Goal: Task Accomplishment & Management: Manage account settings

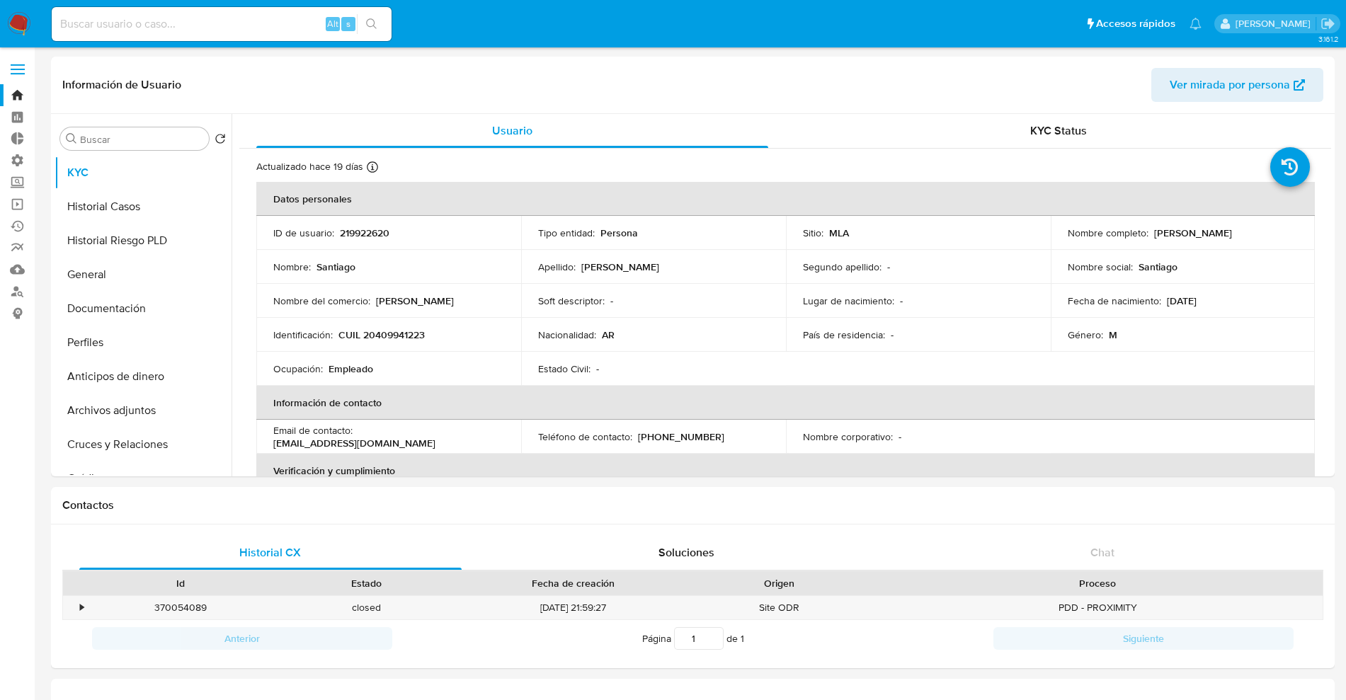
select select "10"
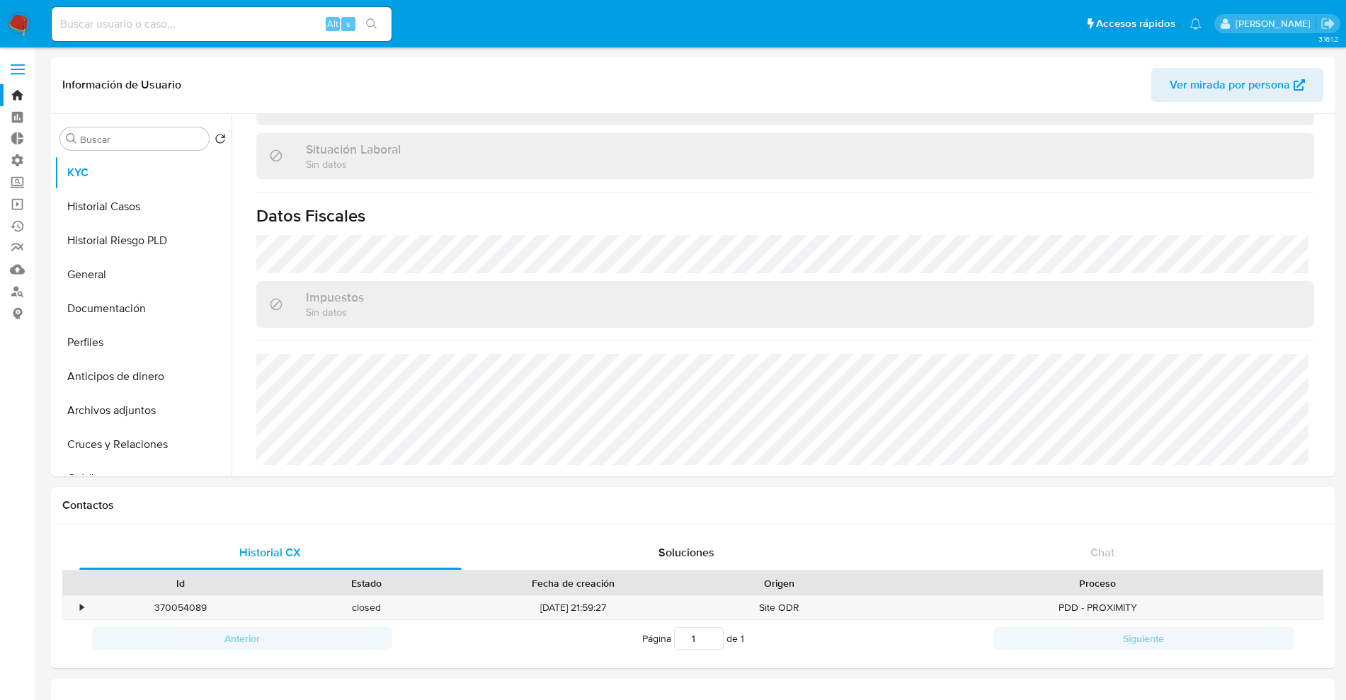
click at [25, 68] on label at bounding box center [17, 70] width 35 height 30
click at [0, 0] on input "checkbox" at bounding box center [0, 0] width 0 height 0
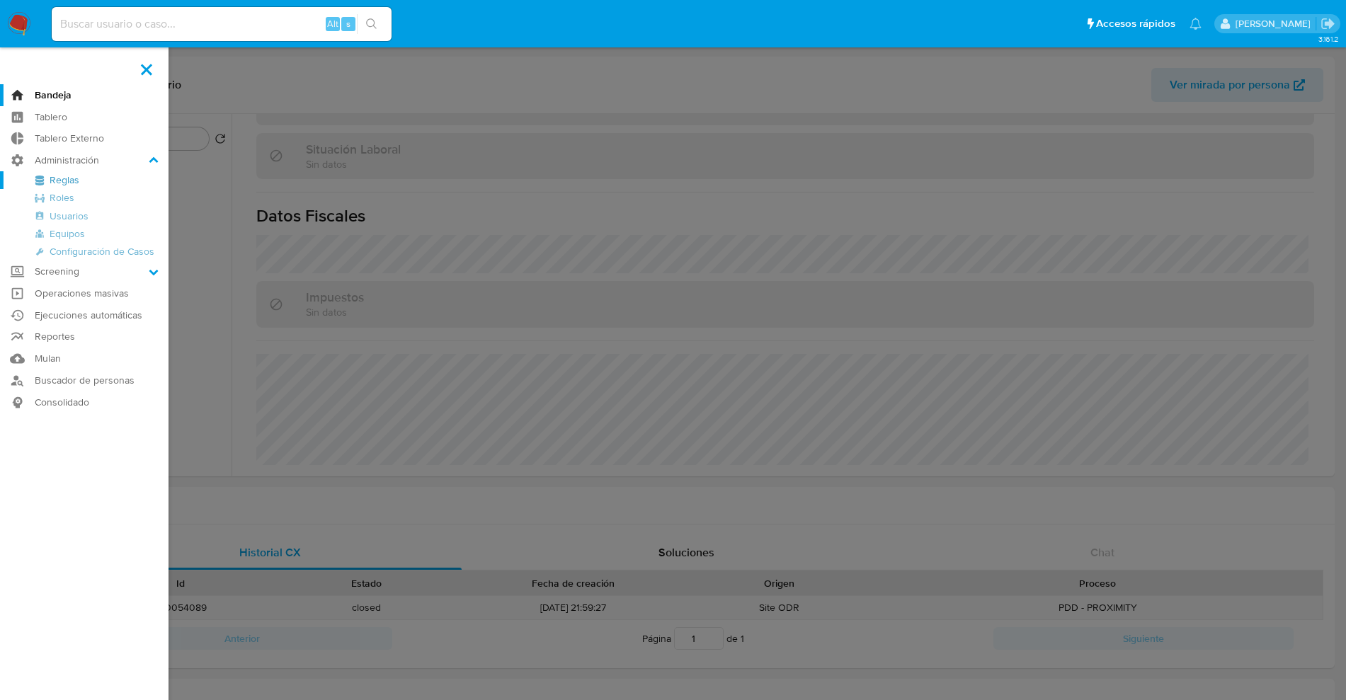
click at [72, 176] on link "Reglas" at bounding box center [84, 180] width 168 height 18
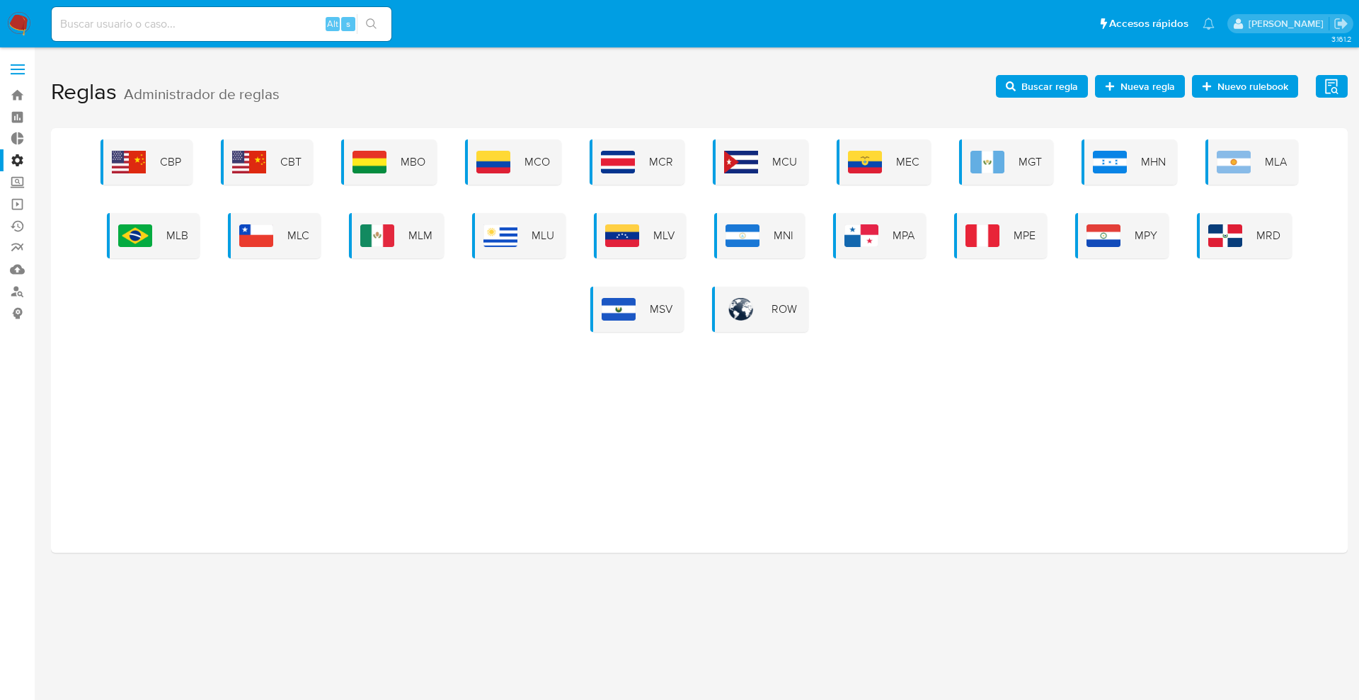
click at [394, 245] on img at bounding box center [377, 235] width 34 height 23
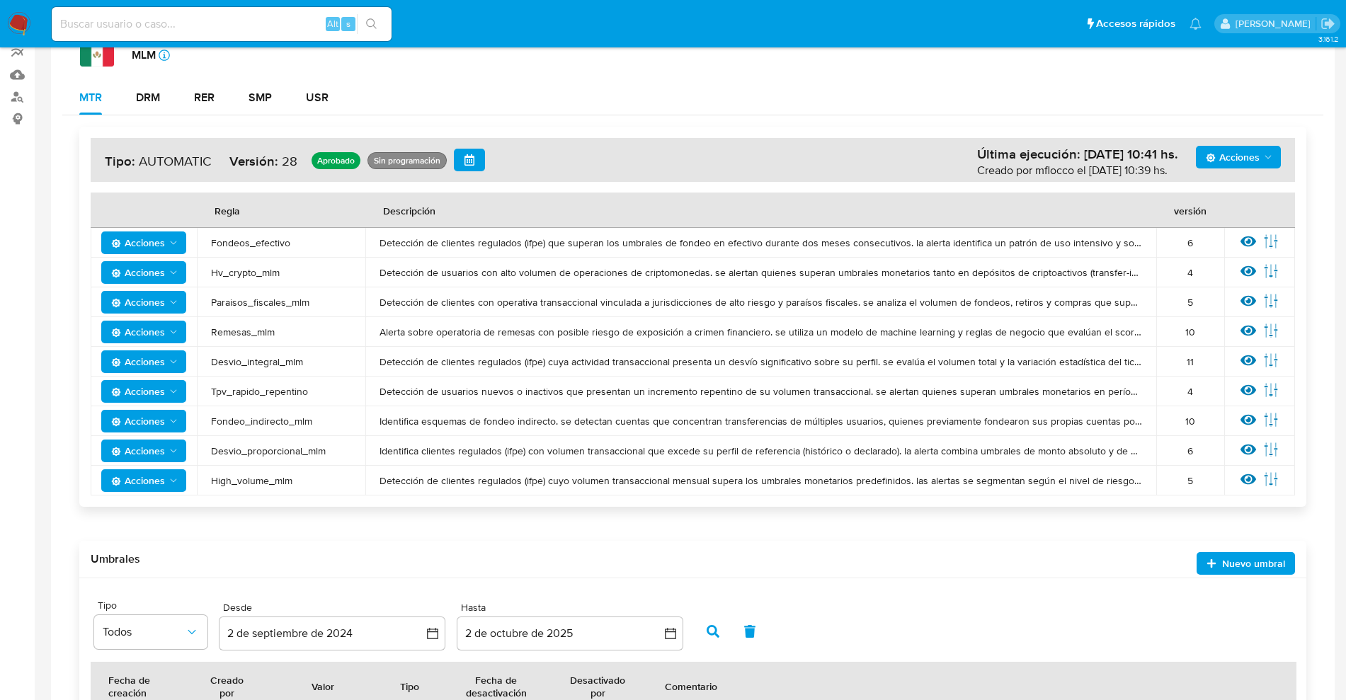
scroll to position [164, 0]
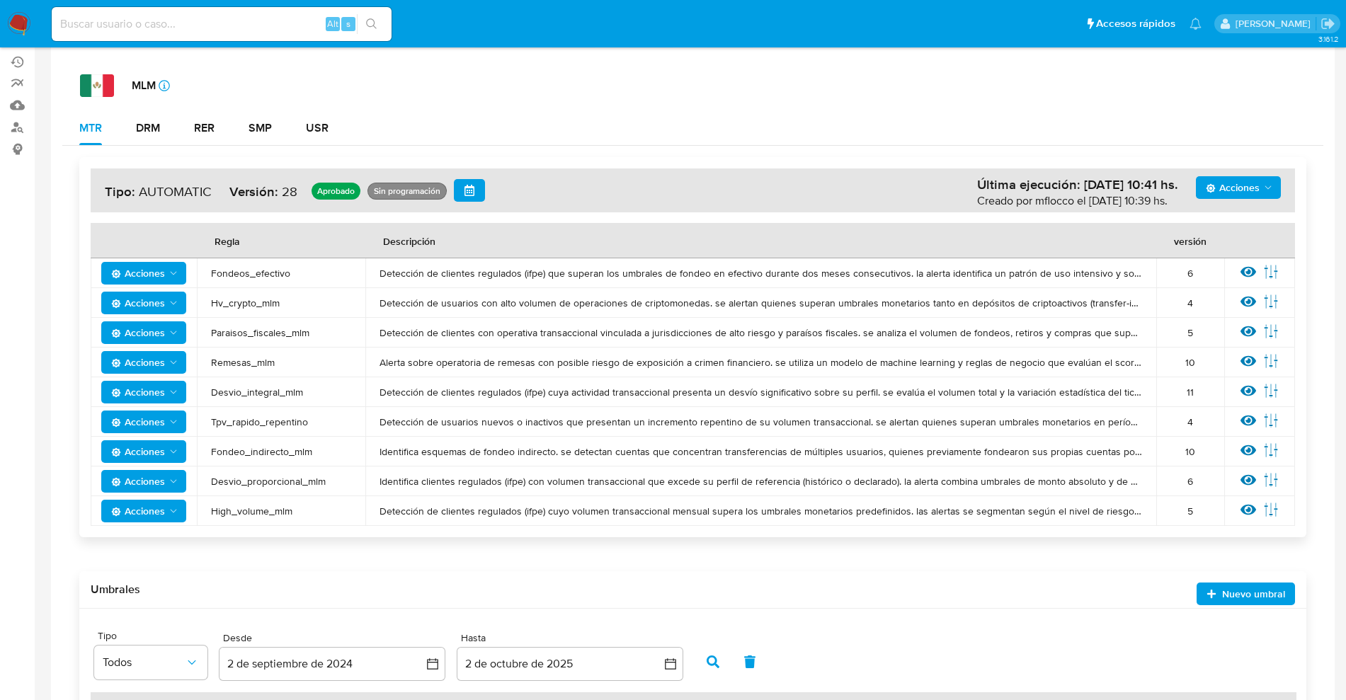
click at [1276, 183] on button "Acciones" at bounding box center [1238, 187] width 85 height 23
click at [1047, 144] on div "MTR DRM RER SMP USR" at bounding box center [692, 128] width 1261 height 34
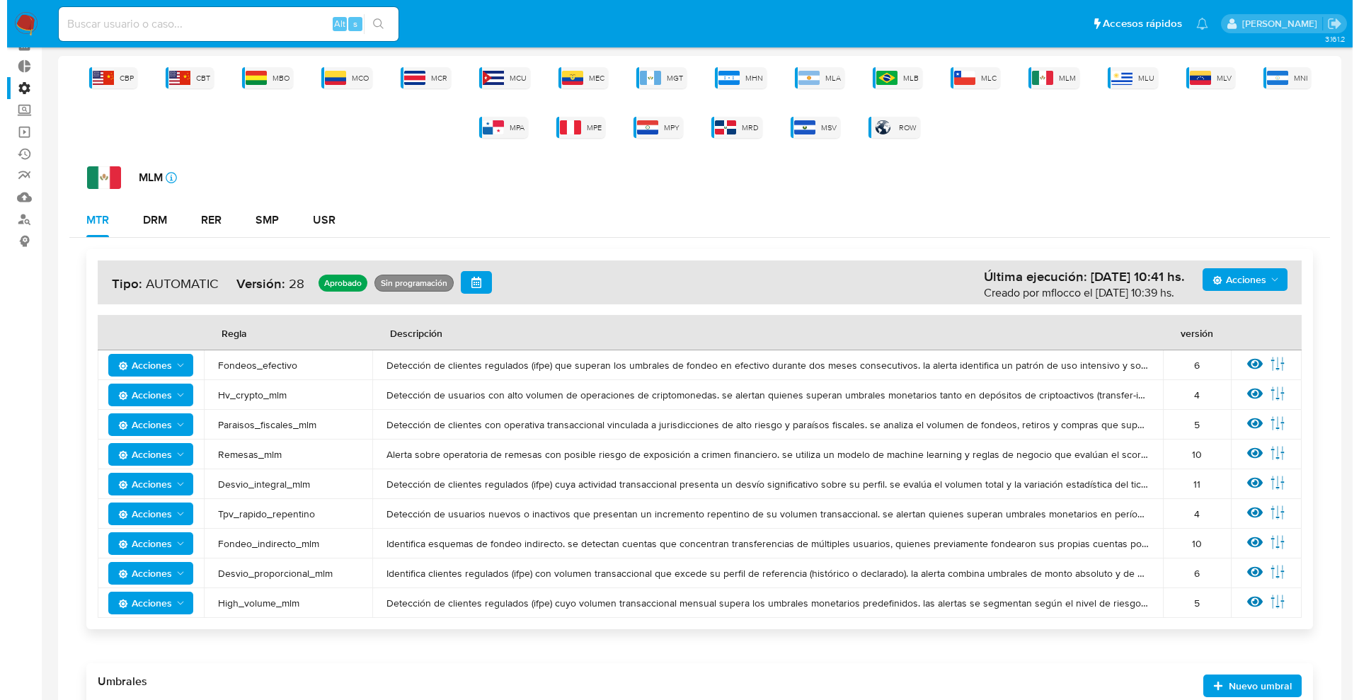
scroll to position [0, 0]
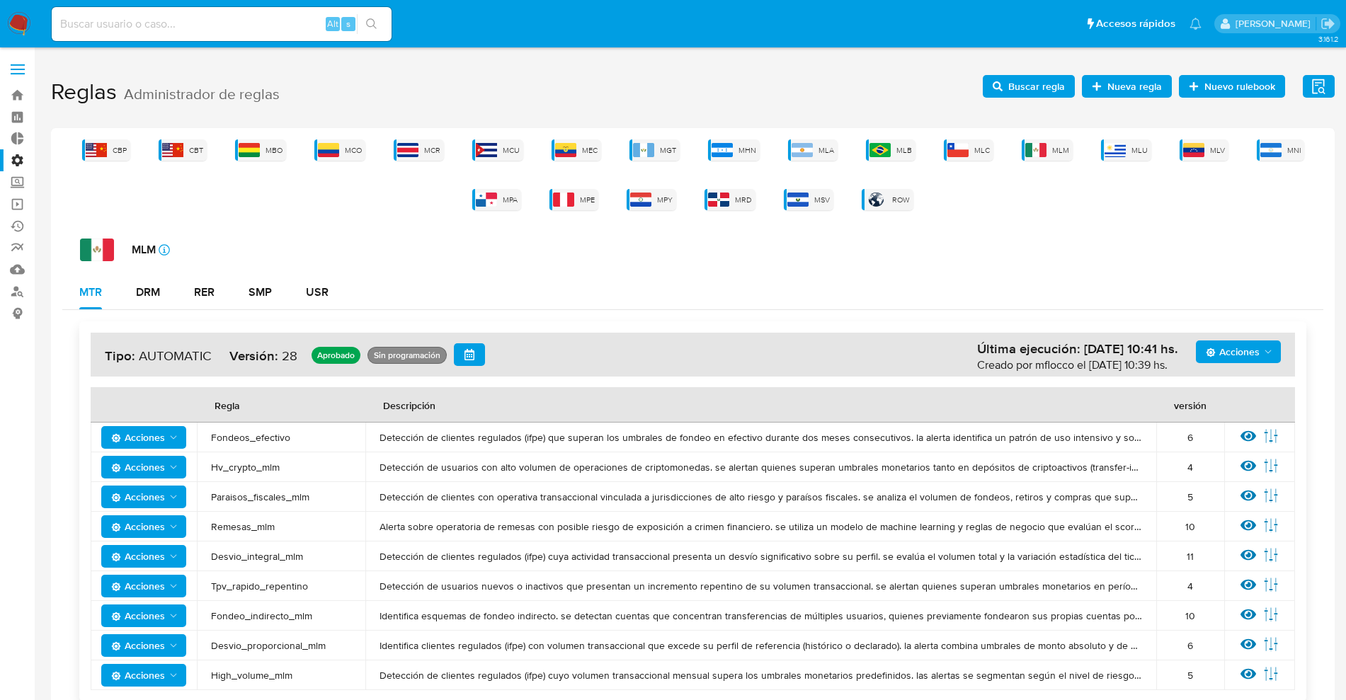
click at [1056, 83] on span "Buscar regla" at bounding box center [1036, 86] width 57 height 23
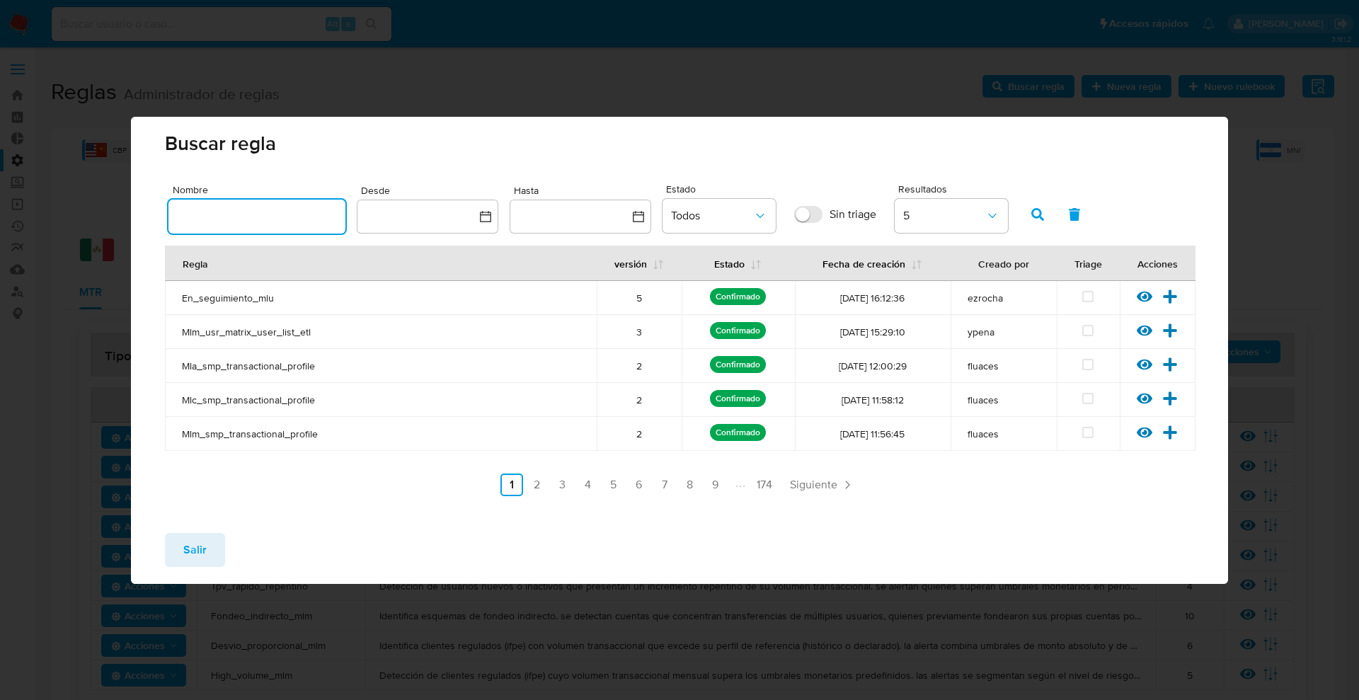
click at [285, 214] on input "text" at bounding box center [256, 216] width 177 height 18
type input "fondeo_efectivo"
click at [1039, 201] on button "button" at bounding box center [1037, 215] width 37 height 34
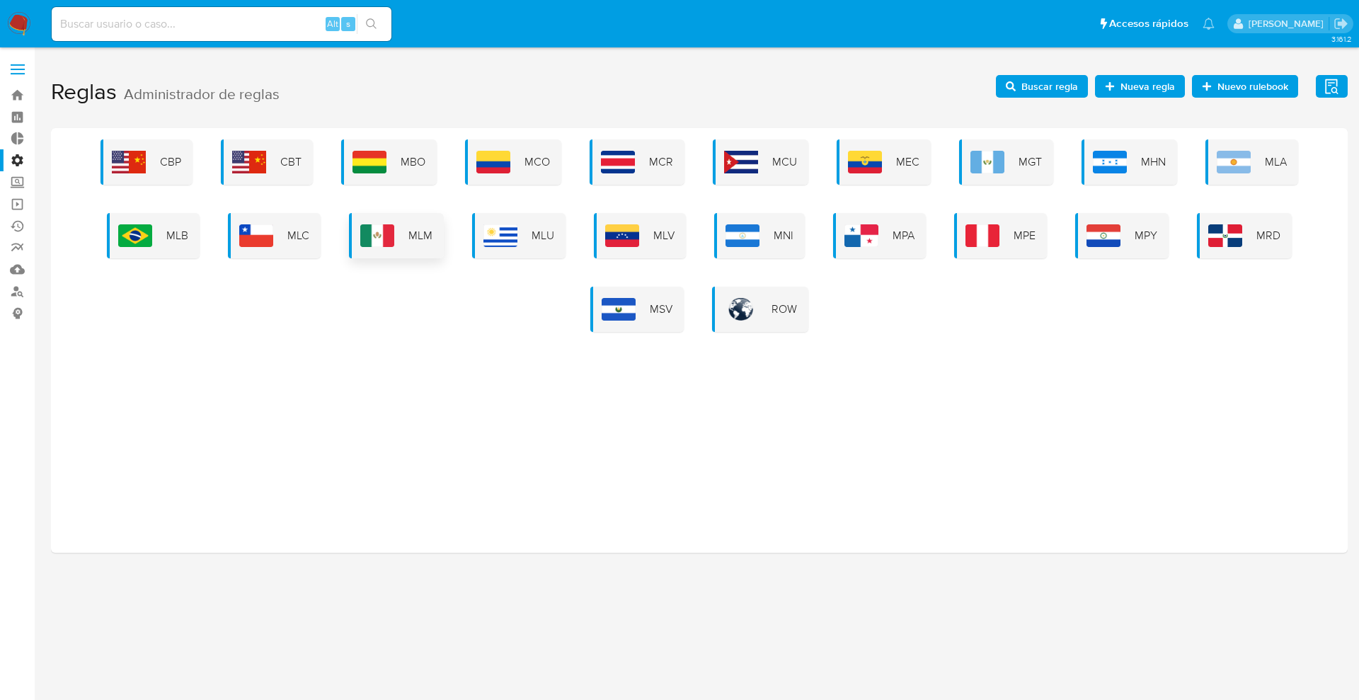
click at [416, 229] on span "MLM" at bounding box center [420, 236] width 24 height 16
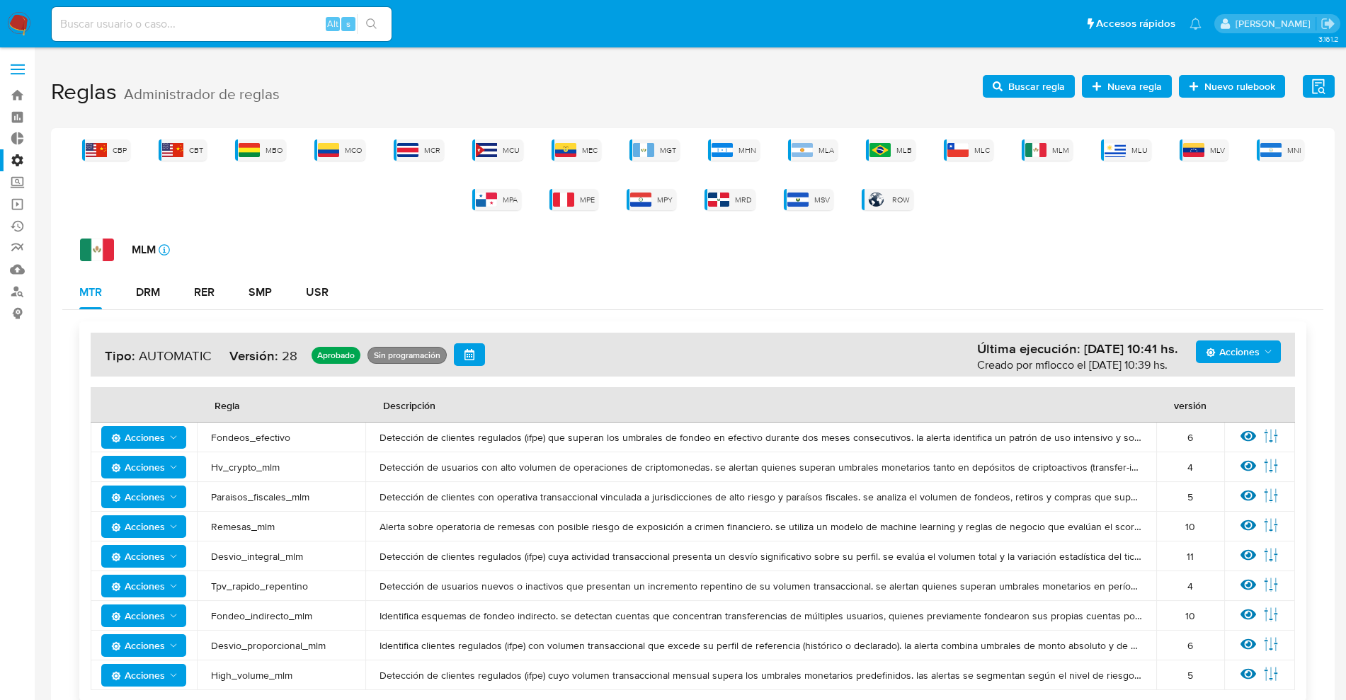
click at [1222, 348] on span "Acciones" at bounding box center [1233, 352] width 54 height 23
click at [1035, 89] on span "Buscar regla" at bounding box center [1036, 86] width 57 height 23
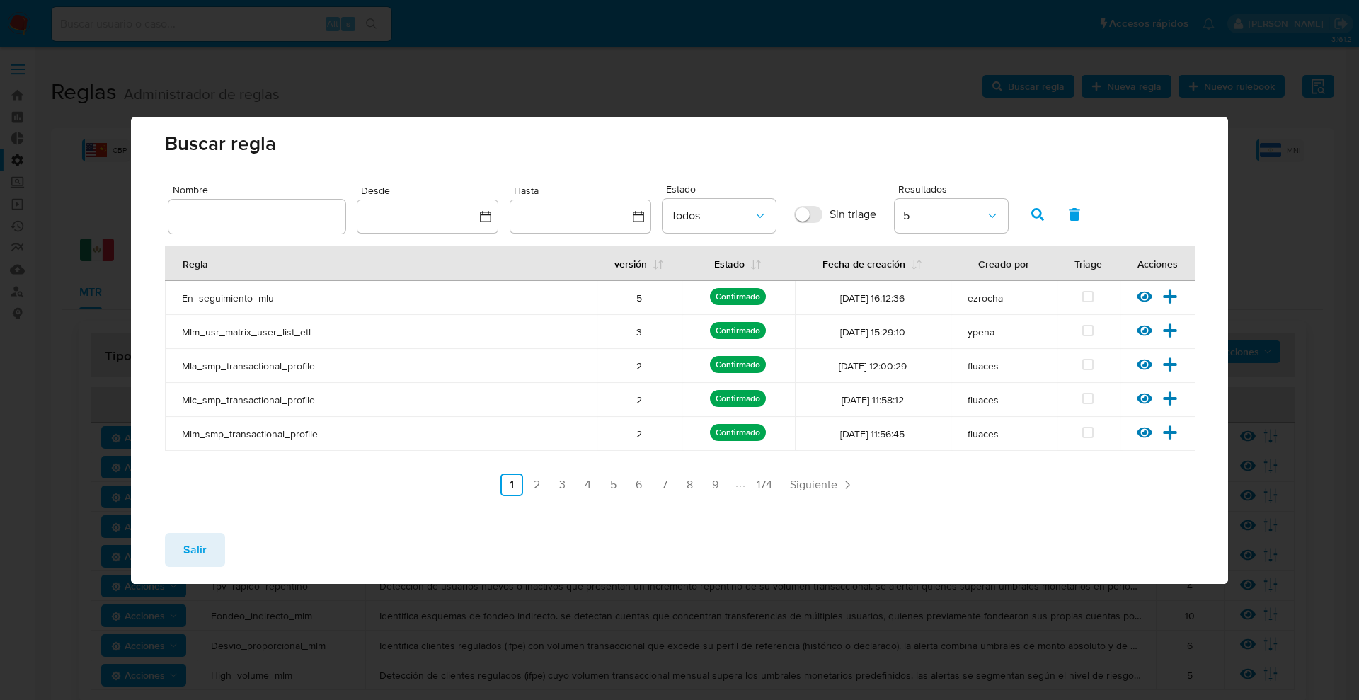
click at [320, 230] on div at bounding box center [256, 217] width 177 height 34
drag, startPoint x: 309, startPoint y: 221, endPoint x: 318, endPoint y: 224, distance: 9.0
click at [308, 219] on input "text" at bounding box center [256, 216] width 177 height 18
type input "fondeos_efec"
click at [1050, 219] on button "button" at bounding box center [1037, 215] width 37 height 34
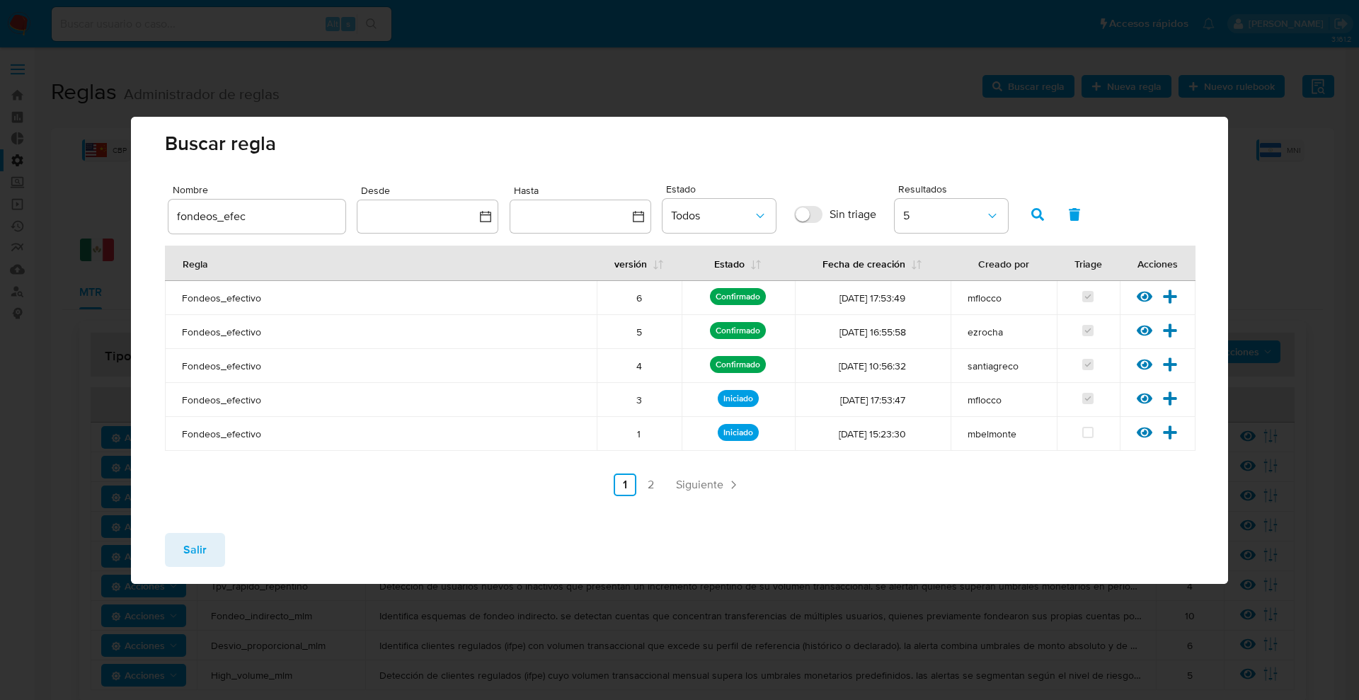
click at [1167, 299] on icon at bounding box center [1170, 297] width 16 height 16
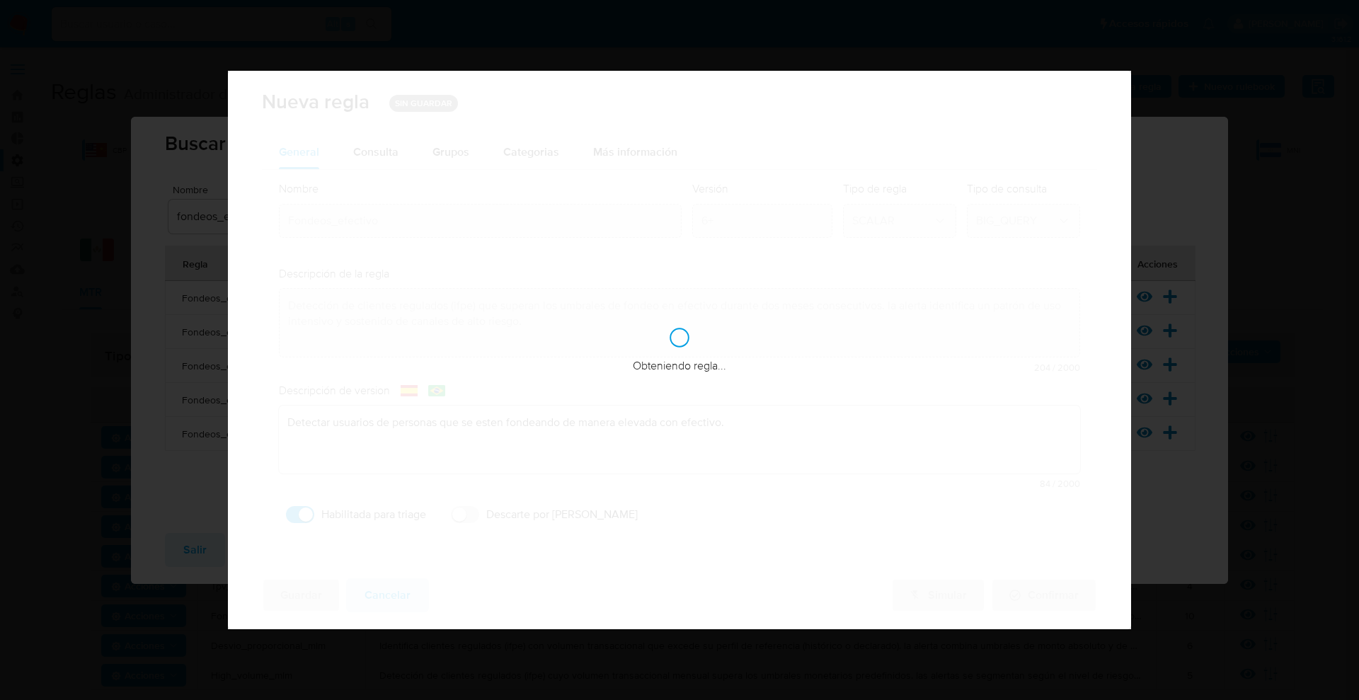
checkbox input "true"
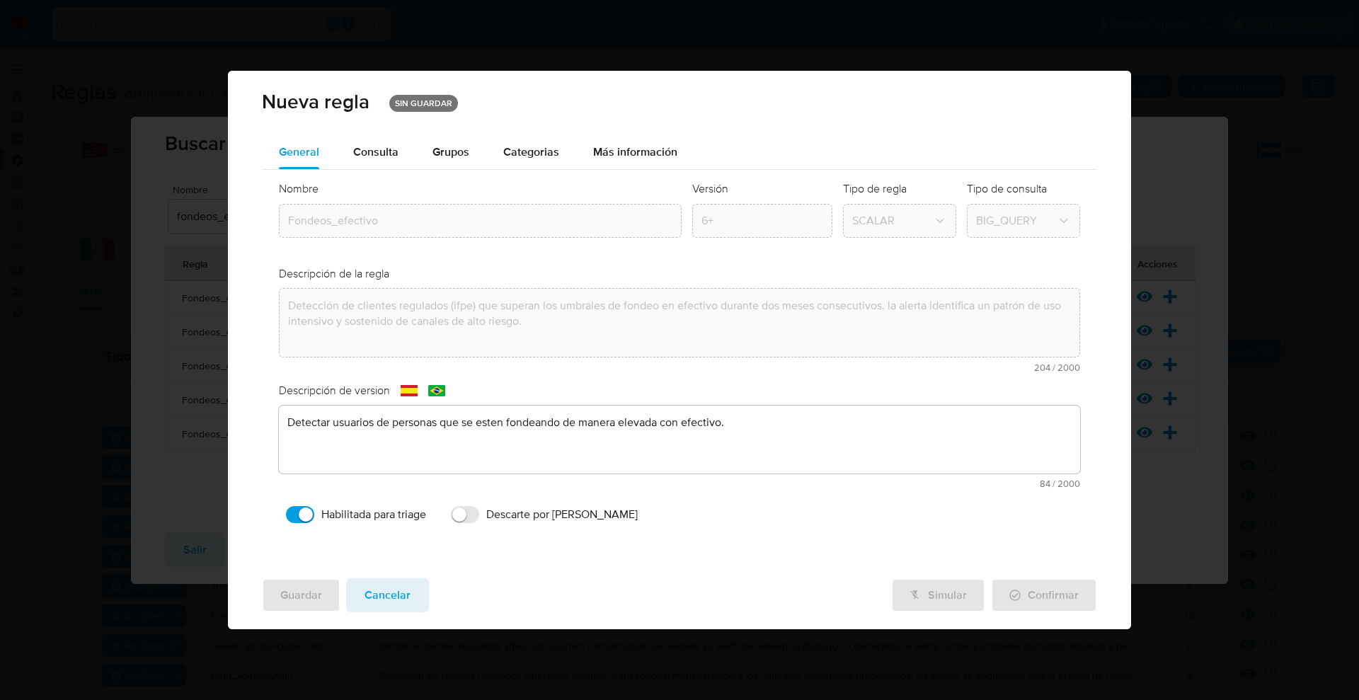
click at [379, 138] on div "Consulta" at bounding box center [375, 152] width 45 height 34
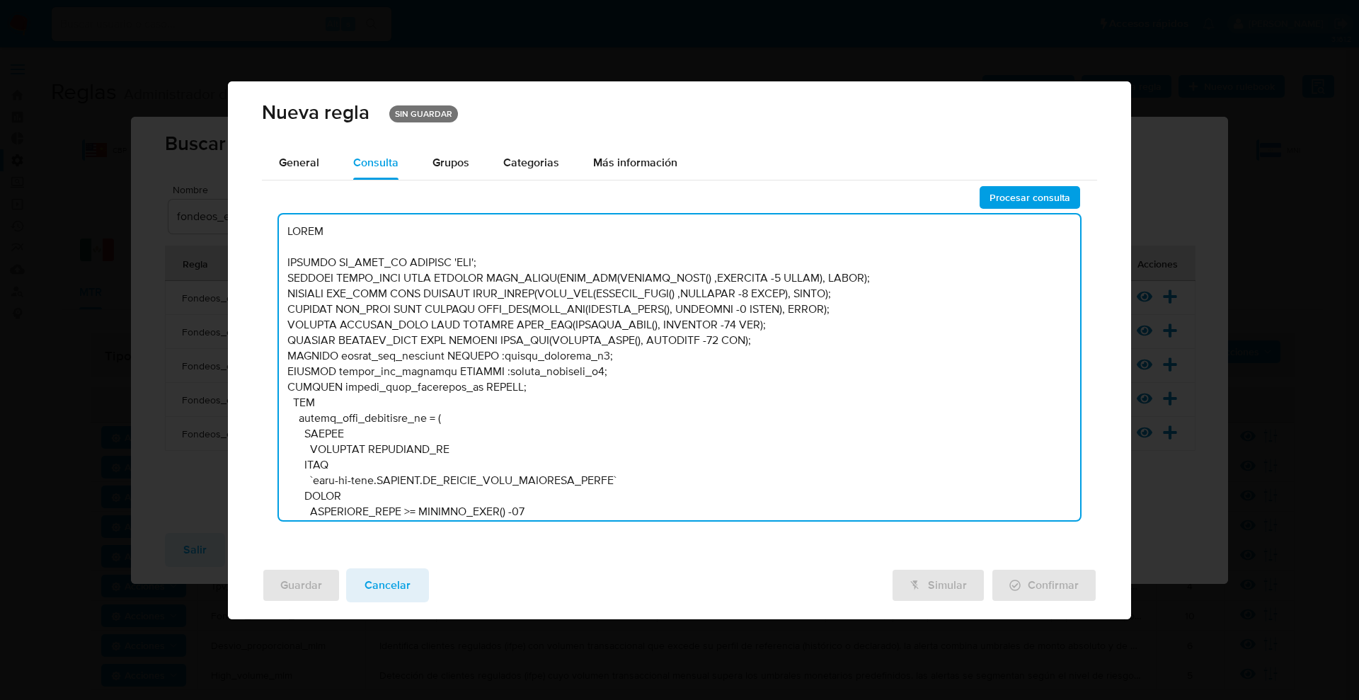
click at [513, 341] on textarea at bounding box center [680, 368] width 802 height 306
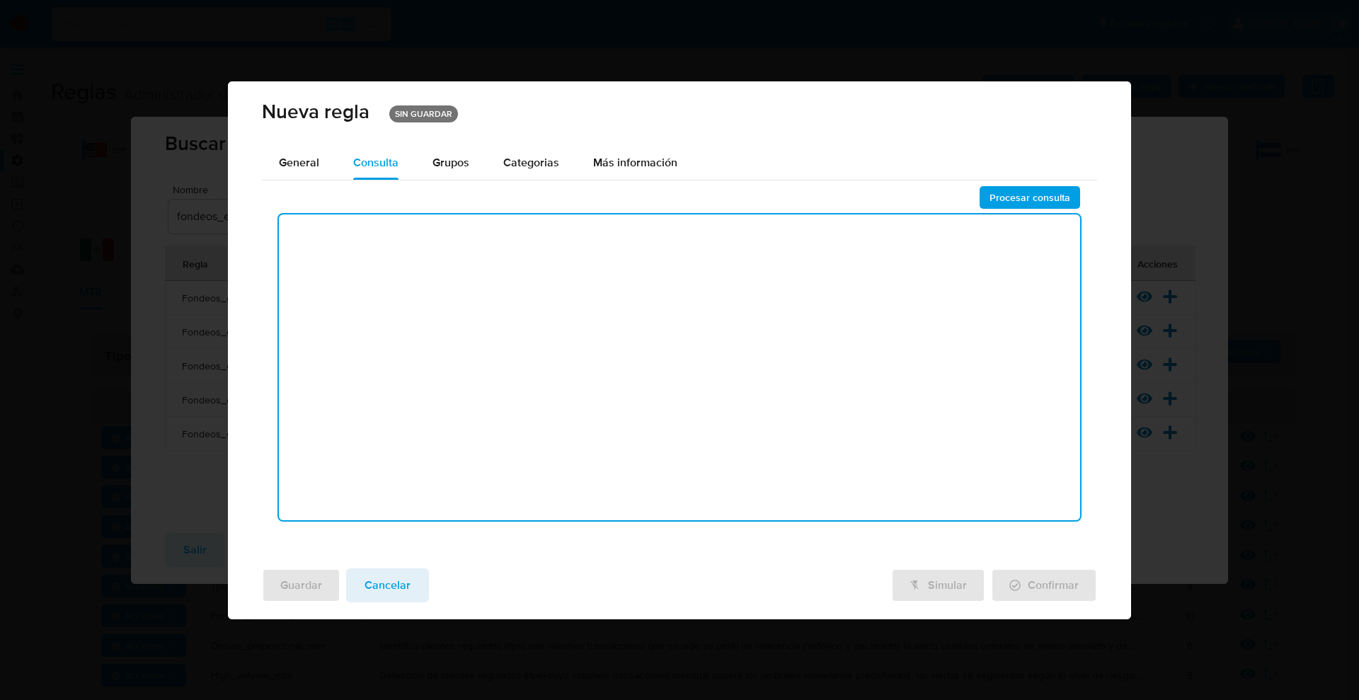
click at [627, 340] on textarea at bounding box center [680, 368] width 802 height 306
paste textarea "BEGIN DECLARE IN_SITE_ID DEFAULT 'MLM'; DECLARE START_TIME DATE DEFAULT DATE_TR…"
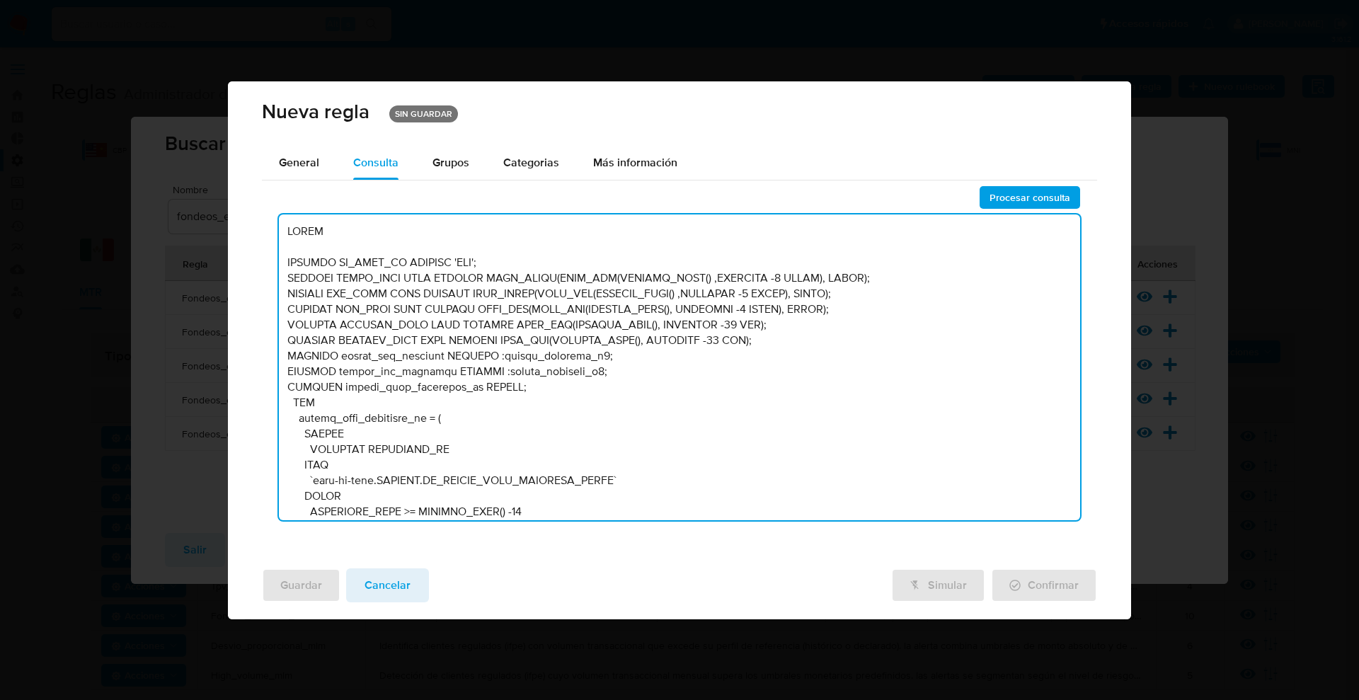
scroll to position [2258, 0]
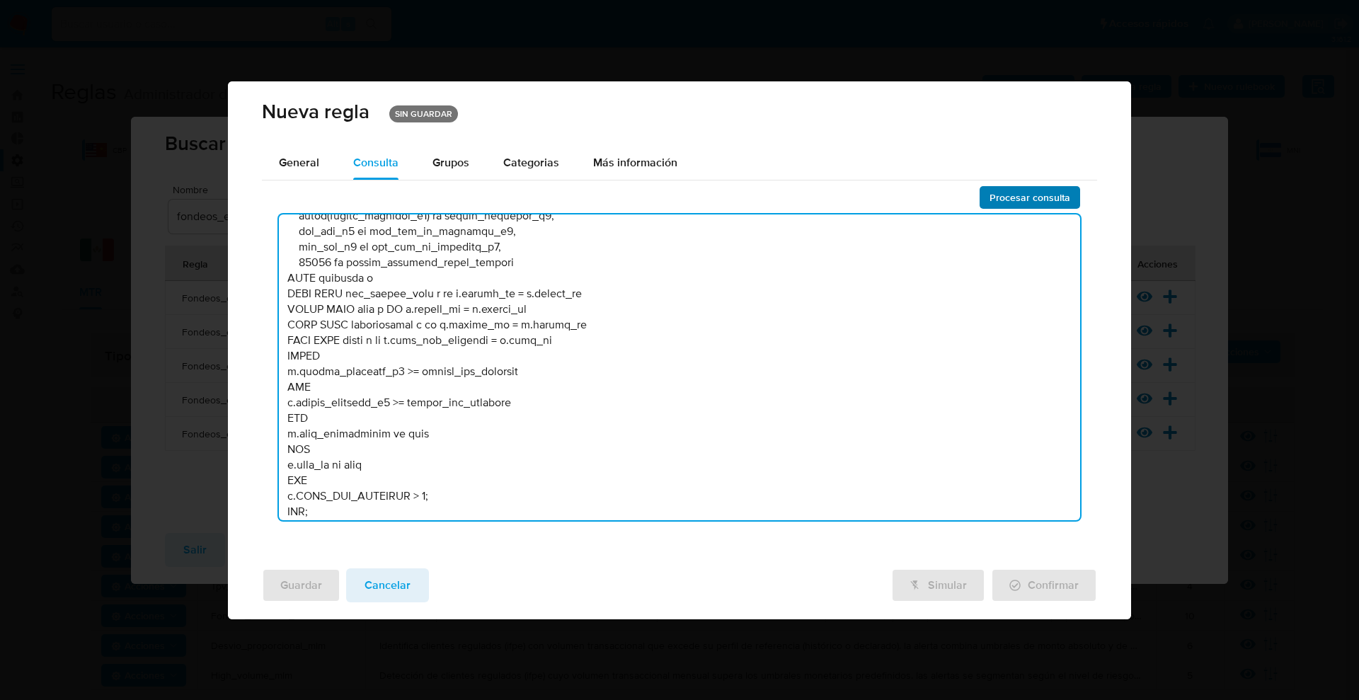
type textarea "BEGIN DECLARE IN_SITE_ID DEFAULT 'MLM'; DECLARE START_TIME DATE DEFAULT DATE_TR…"
click at [1060, 194] on span "Procesar consulta" at bounding box center [1030, 198] width 81 height 20
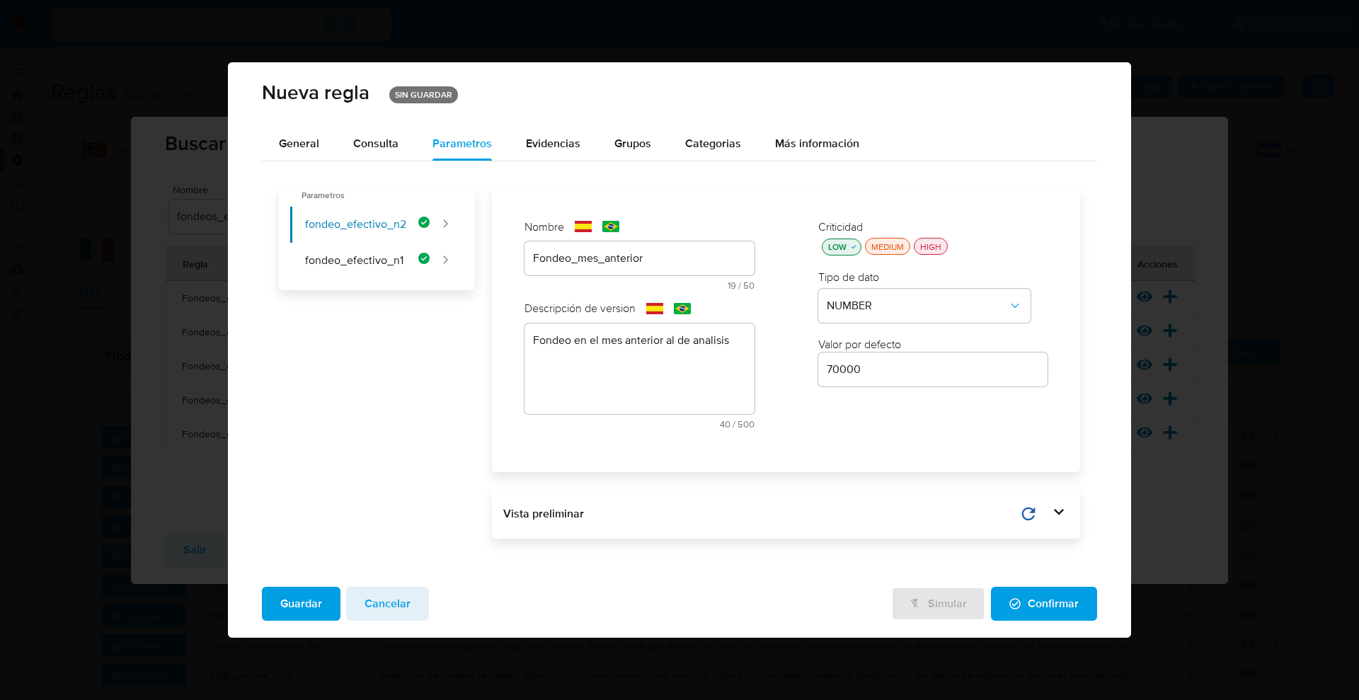
click at [319, 601] on span "Guardar" at bounding box center [301, 603] width 42 height 31
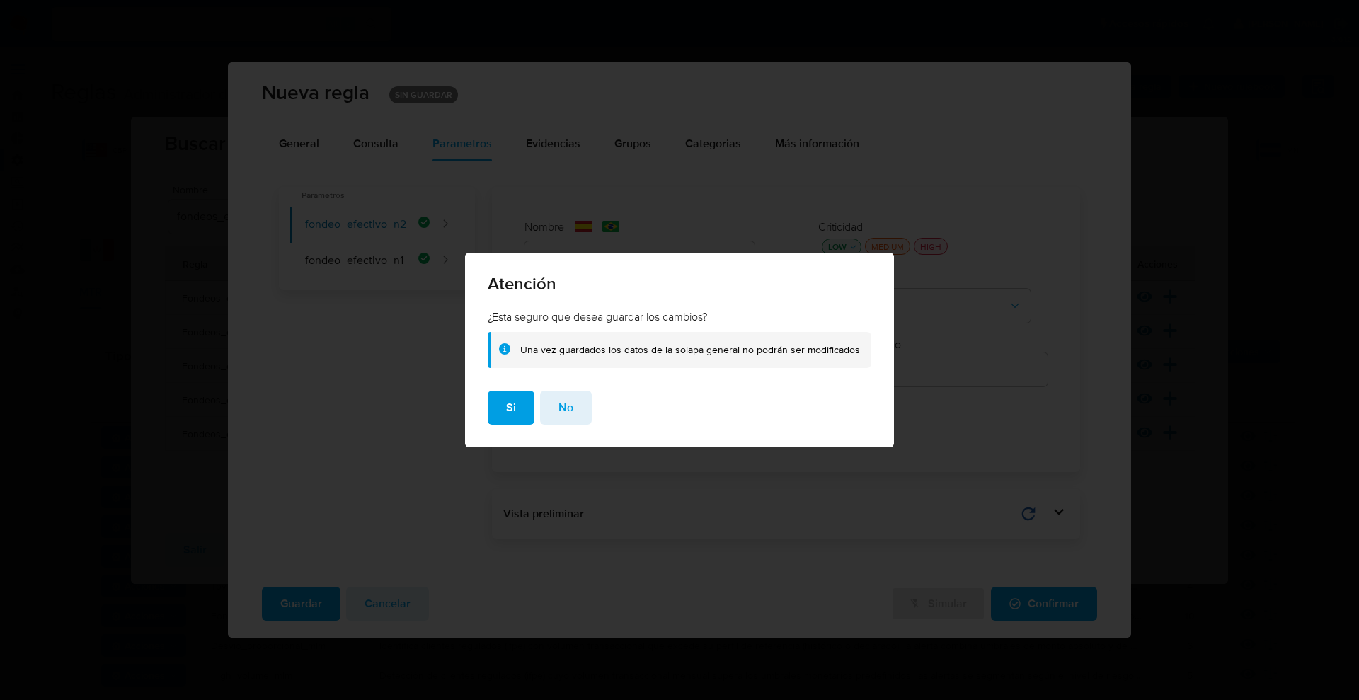
click at [505, 425] on div "Si No" at bounding box center [679, 419] width 429 height 57
click at [513, 408] on span "Si" at bounding box center [511, 407] width 10 height 31
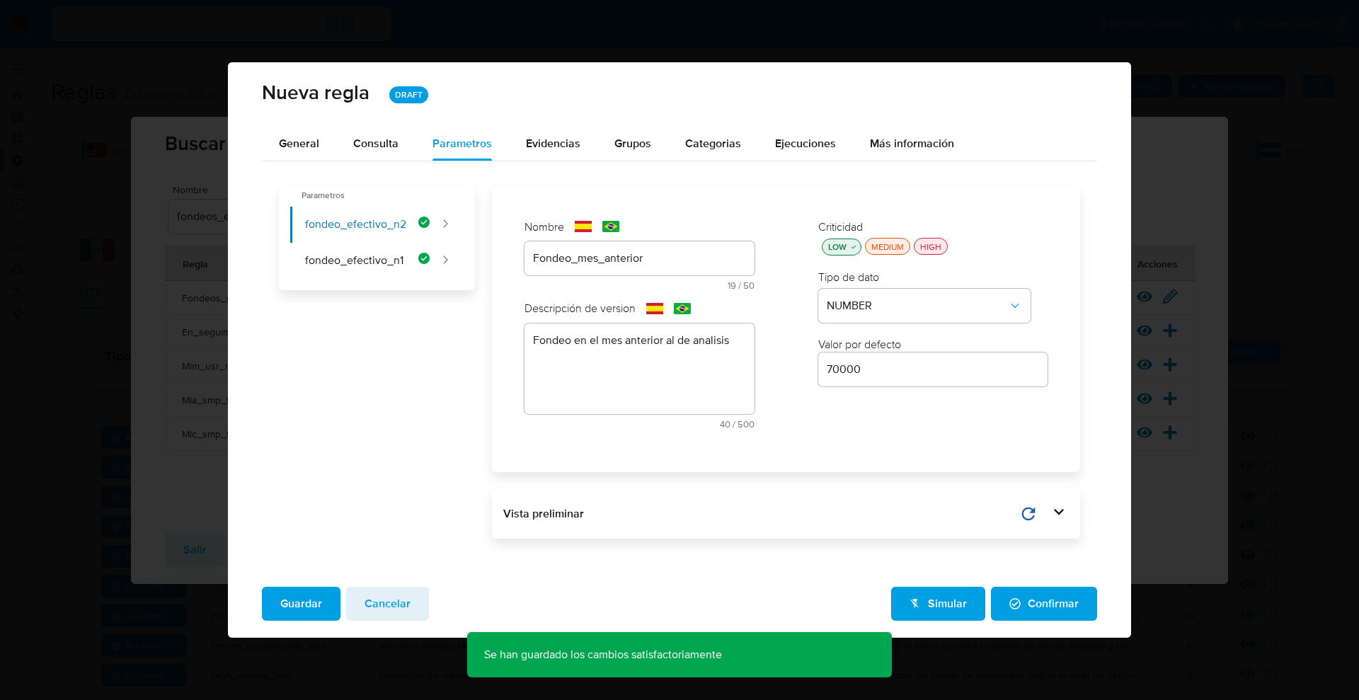
click at [1033, 603] on span "Confirmar" at bounding box center [1043, 603] width 69 height 31
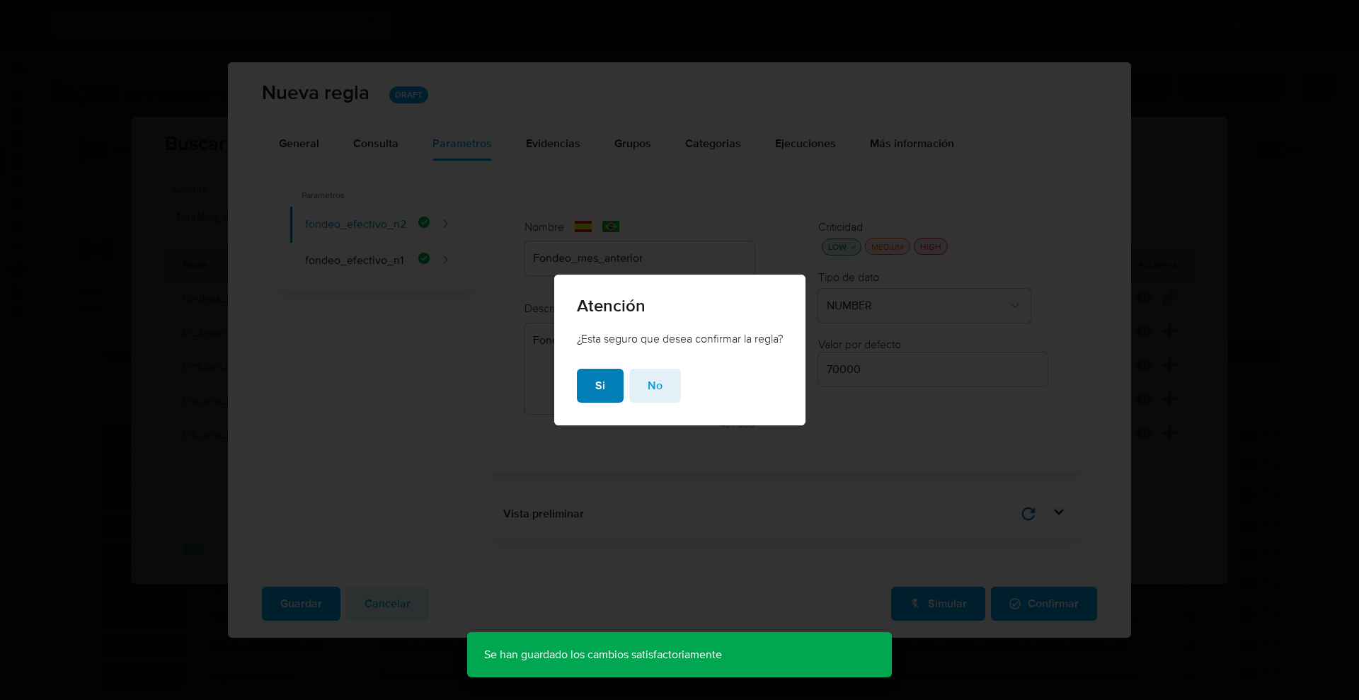
click at [602, 388] on span "Si" at bounding box center [600, 385] width 10 height 31
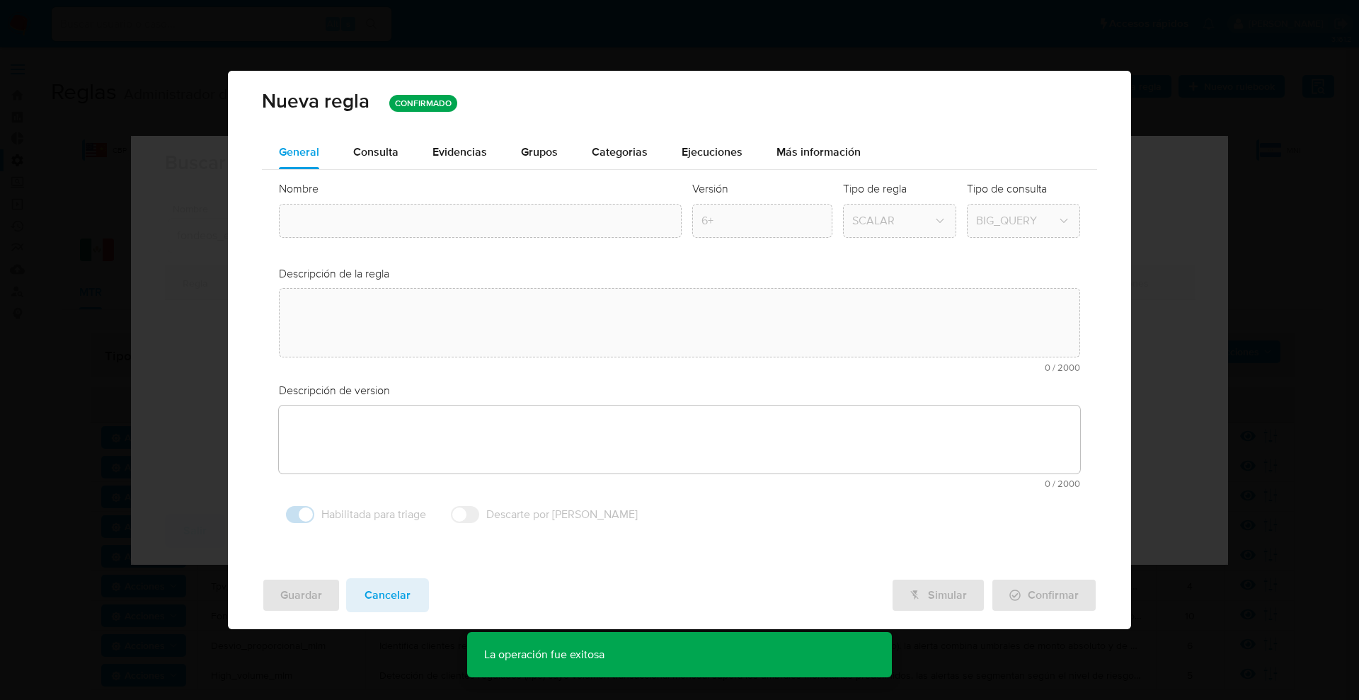
type input "Fondeos_efectivo"
type textarea "Detección de clientes regulados (ifpe) que superan los umbrales de fondeo en ef…"
type textarea "Detectar usuarios de personas que se esten fondeando de manera elevada con efec…"
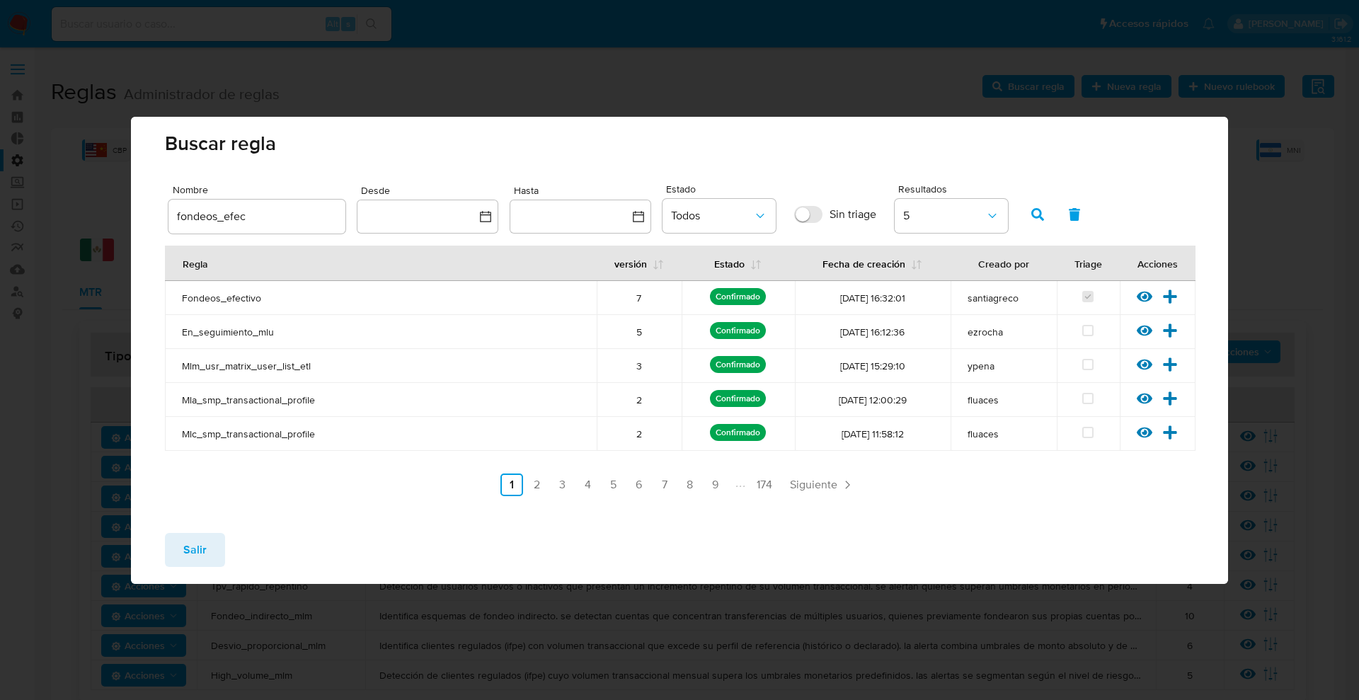
click at [198, 549] on span "Salir" at bounding box center [194, 549] width 23 height 31
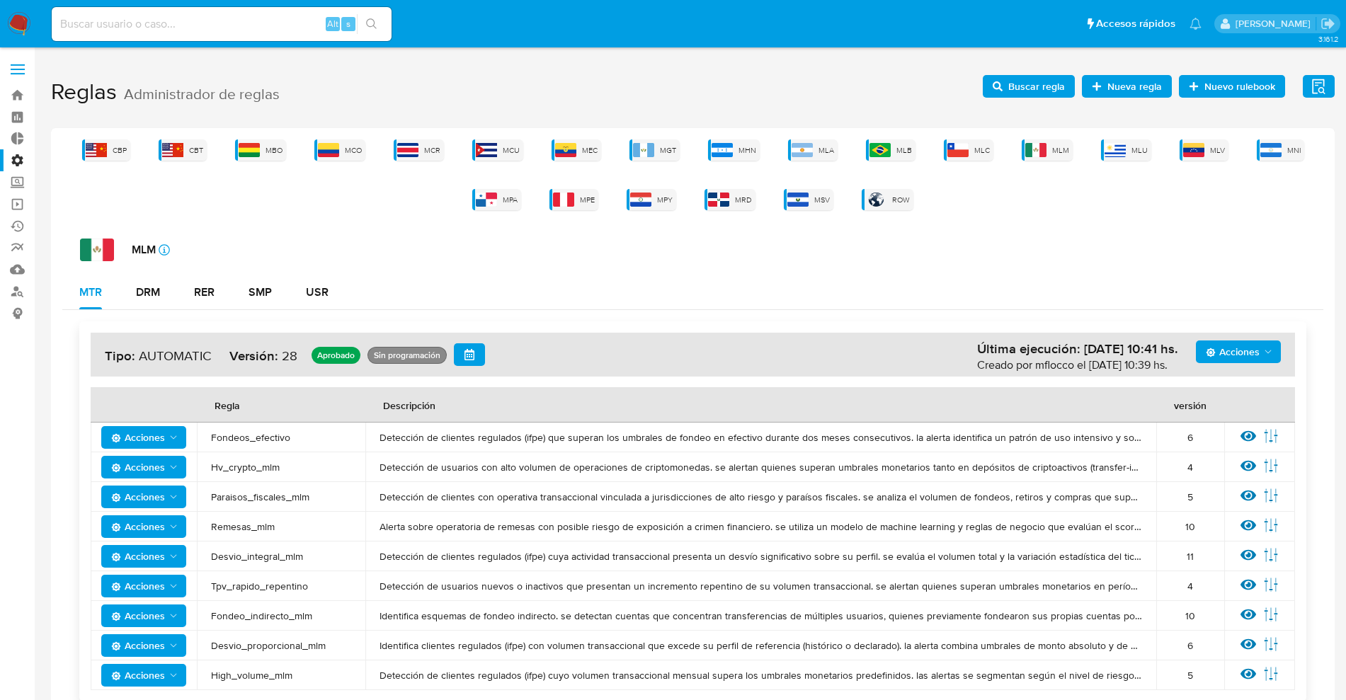
click at [1021, 84] on span "Buscar regla" at bounding box center [1036, 86] width 57 height 23
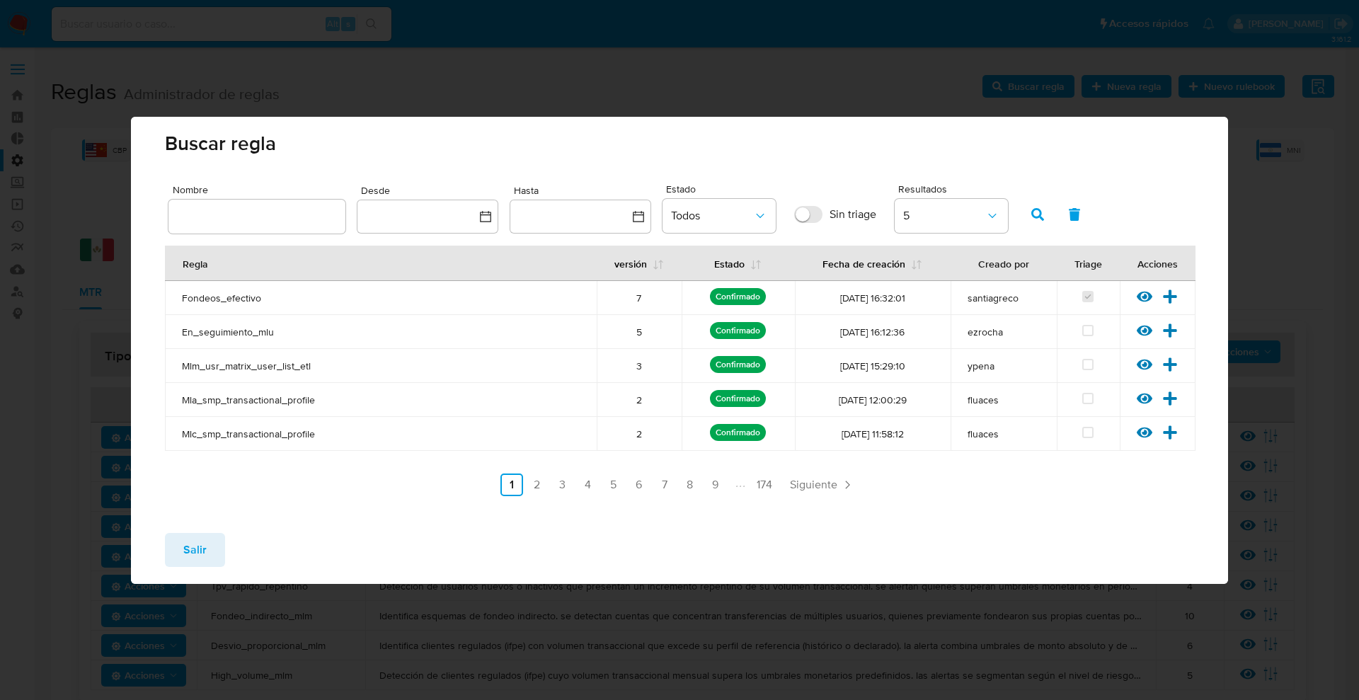
click at [224, 209] on input "text" at bounding box center [256, 216] width 177 height 18
type input "hv_crypto"
click at [1024, 215] on button "button" at bounding box center [1037, 215] width 37 height 34
click at [1175, 294] on icon at bounding box center [1170, 297] width 16 height 16
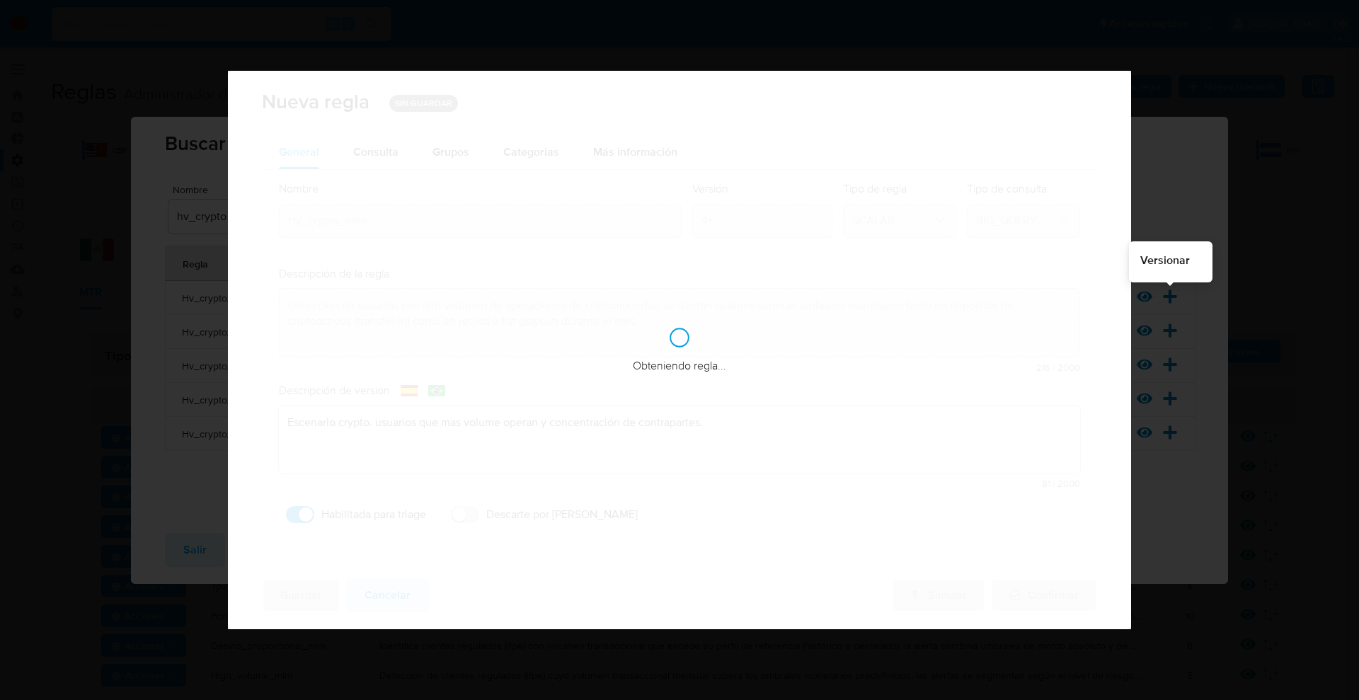
checkbox input "true"
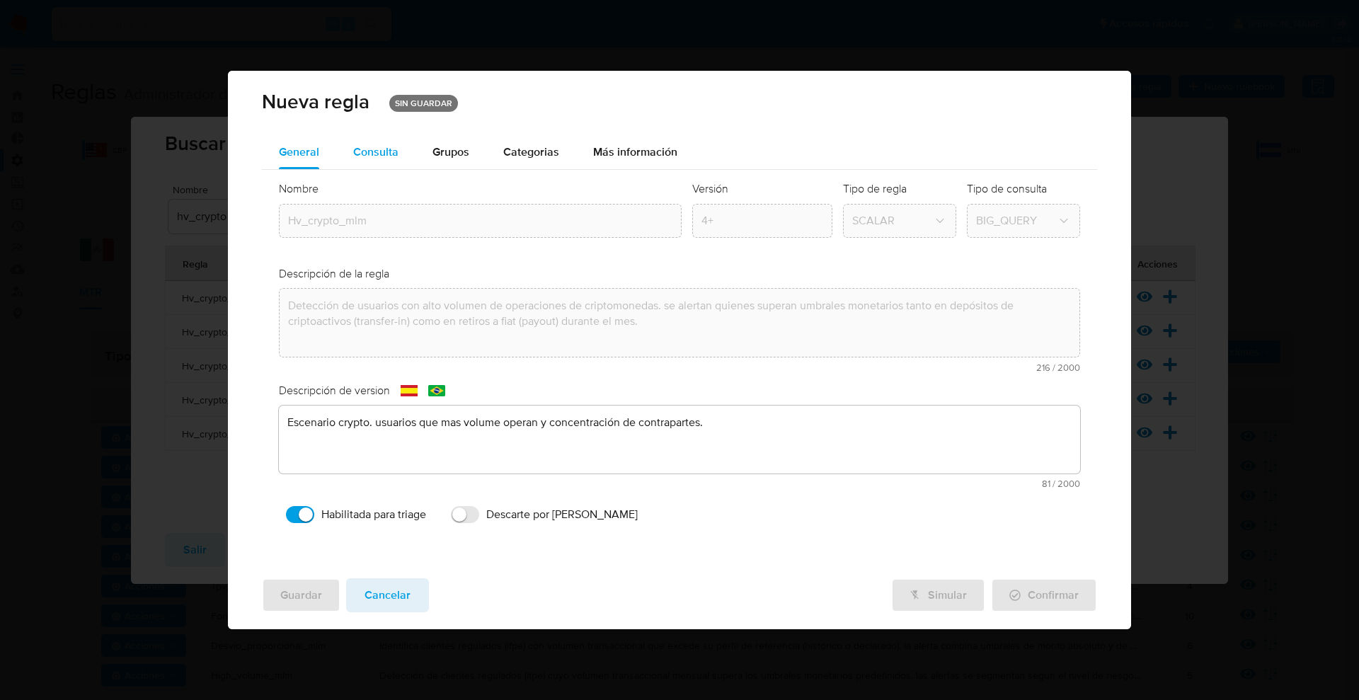
click at [379, 153] on span "Consulta" at bounding box center [375, 152] width 45 height 16
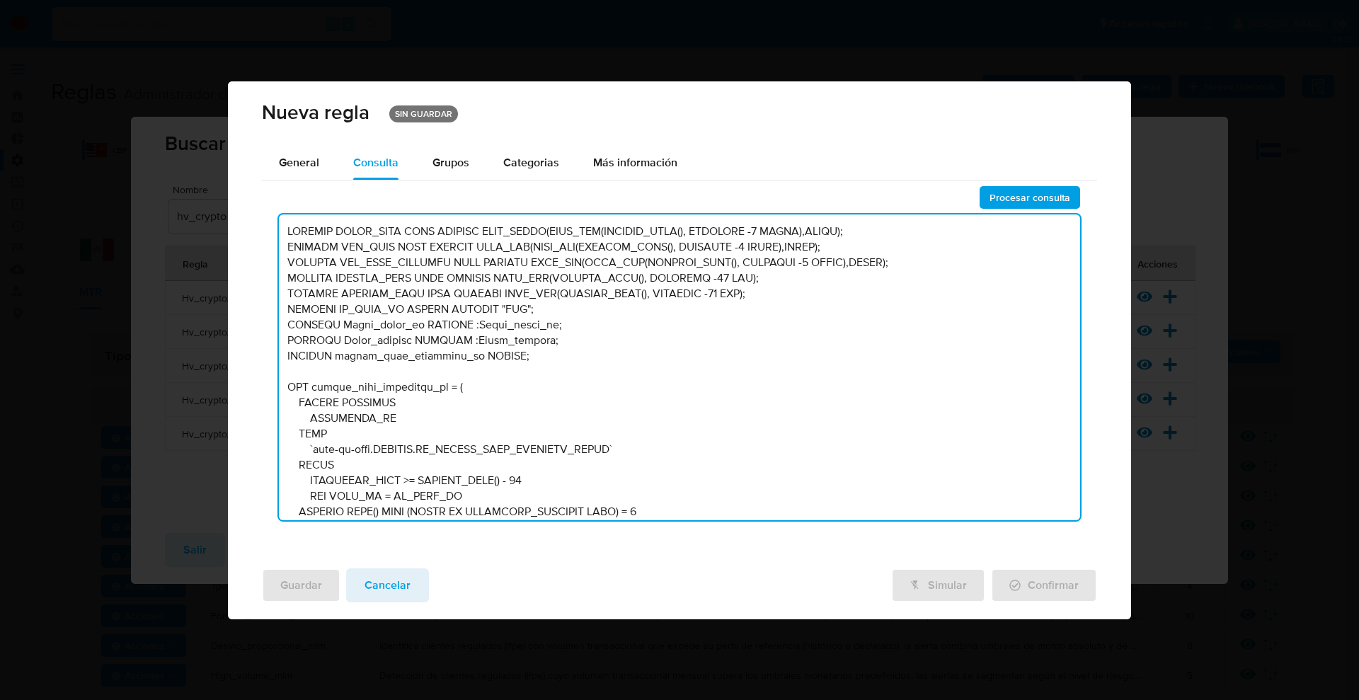
click at [523, 385] on textarea at bounding box center [680, 368] width 802 height 306
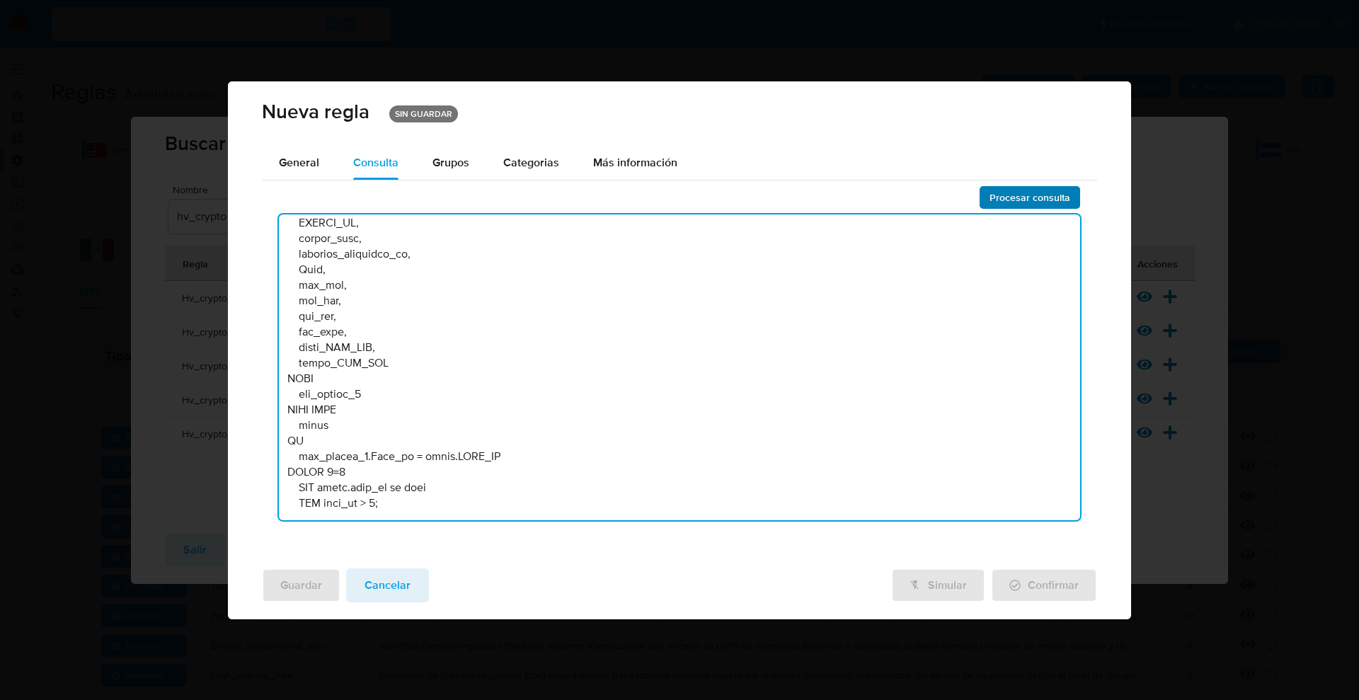
type textarea "DECLARE START_DATE DATE DEFAULT DATE_TRUNC(DATE_ADD(CURRENT_DATE(), INTERVAL -1…"
click at [1002, 197] on span "Procesar consulta" at bounding box center [1030, 198] width 81 height 20
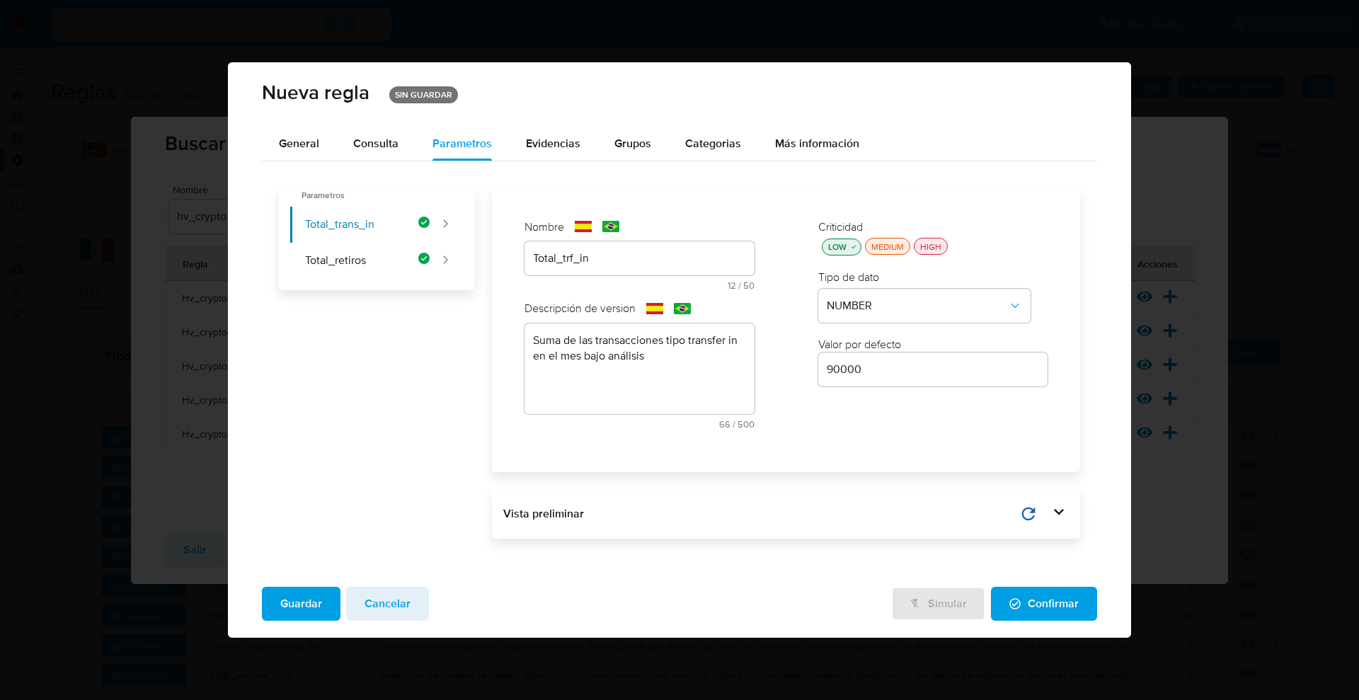
click at [287, 597] on span "Guardar" at bounding box center [301, 603] width 42 height 31
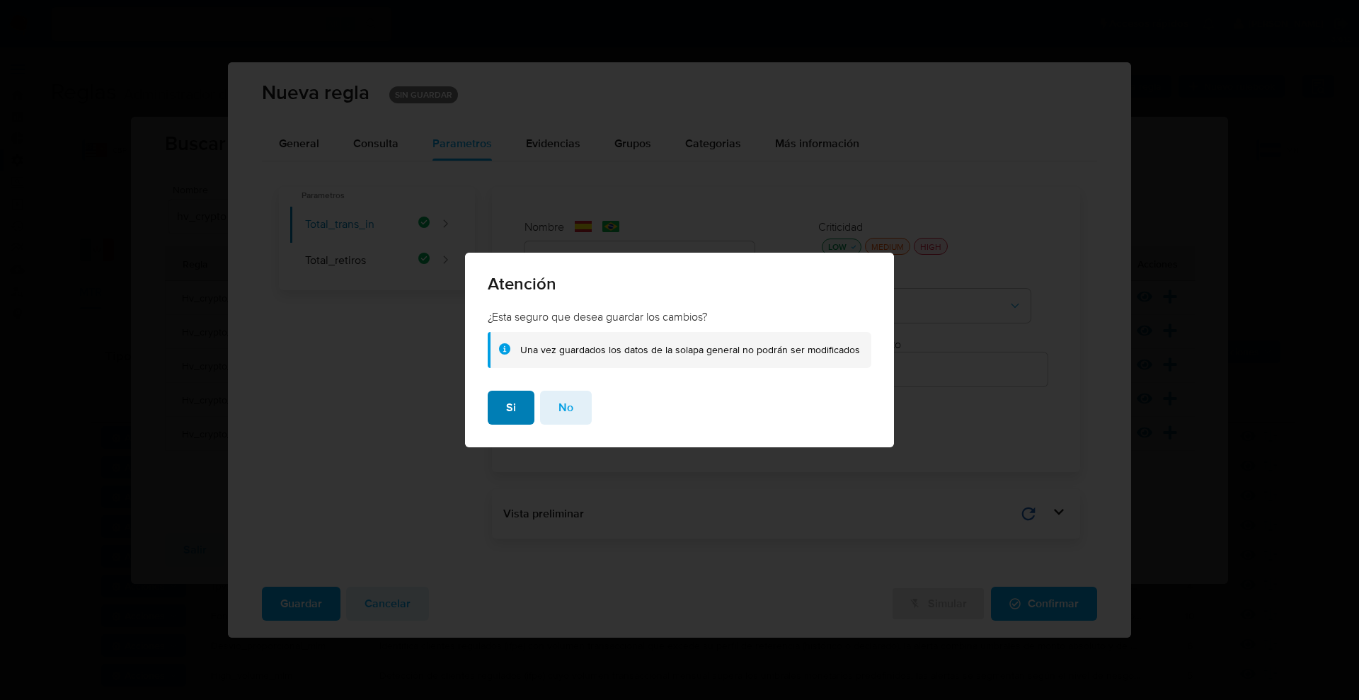
click at [512, 423] on span "Si" at bounding box center [511, 407] width 10 height 31
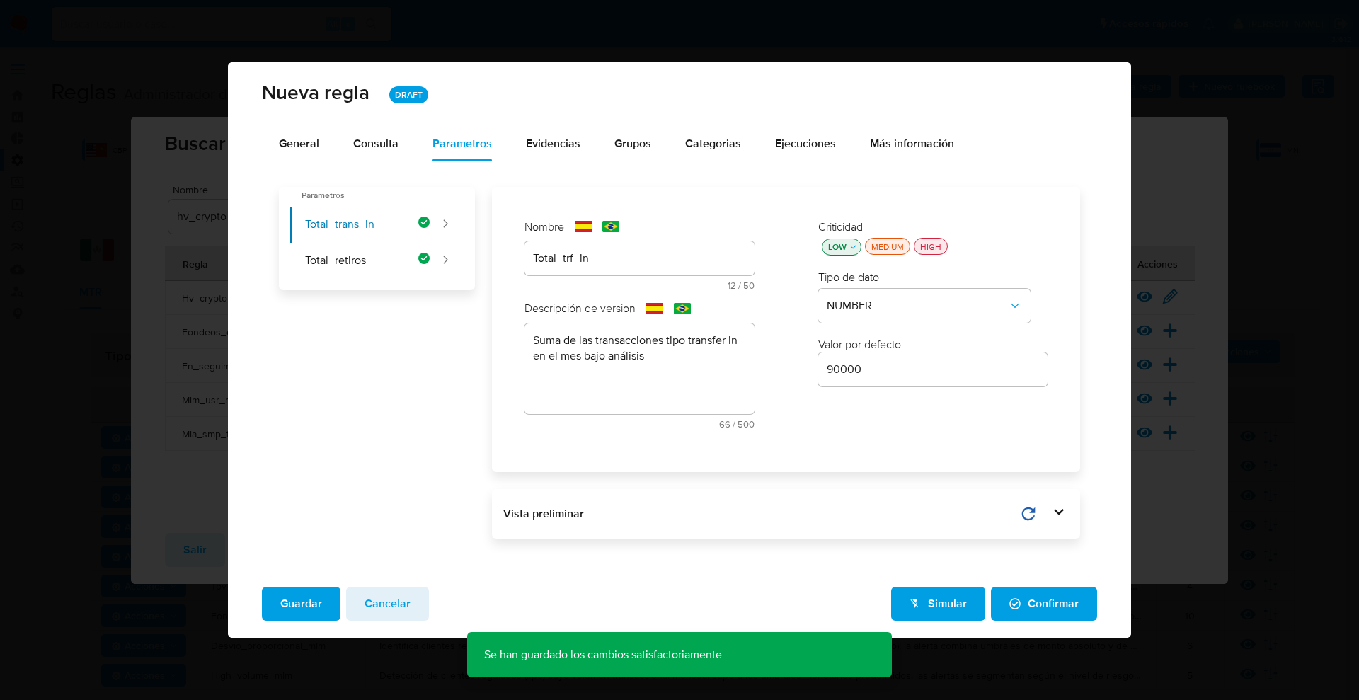
drag, startPoint x: 1058, startPoint y: 613, endPoint x: 1051, endPoint y: 607, distance: 10.1
click at [1058, 613] on span "Confirmar" at bounding box center [1043, 603] width 69 height 31
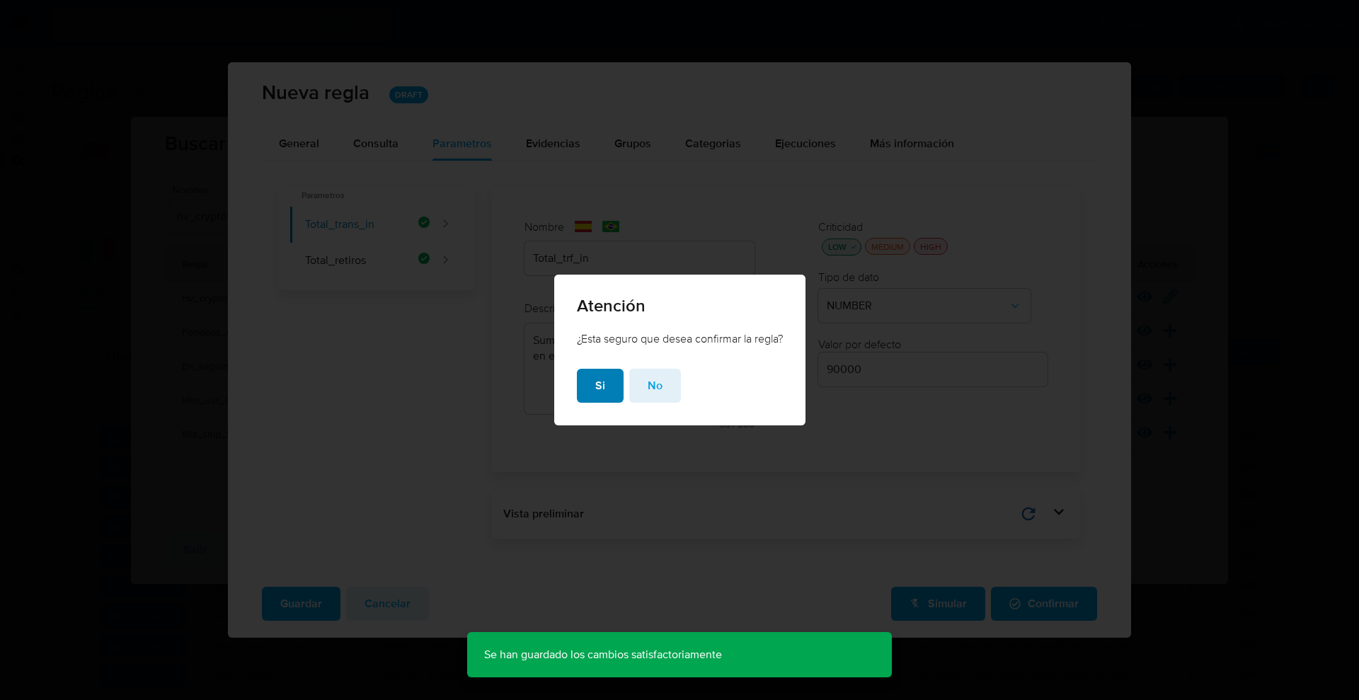
click at [586, 382] on button "Si" at bounding box center [600, 386] width 47 height 34
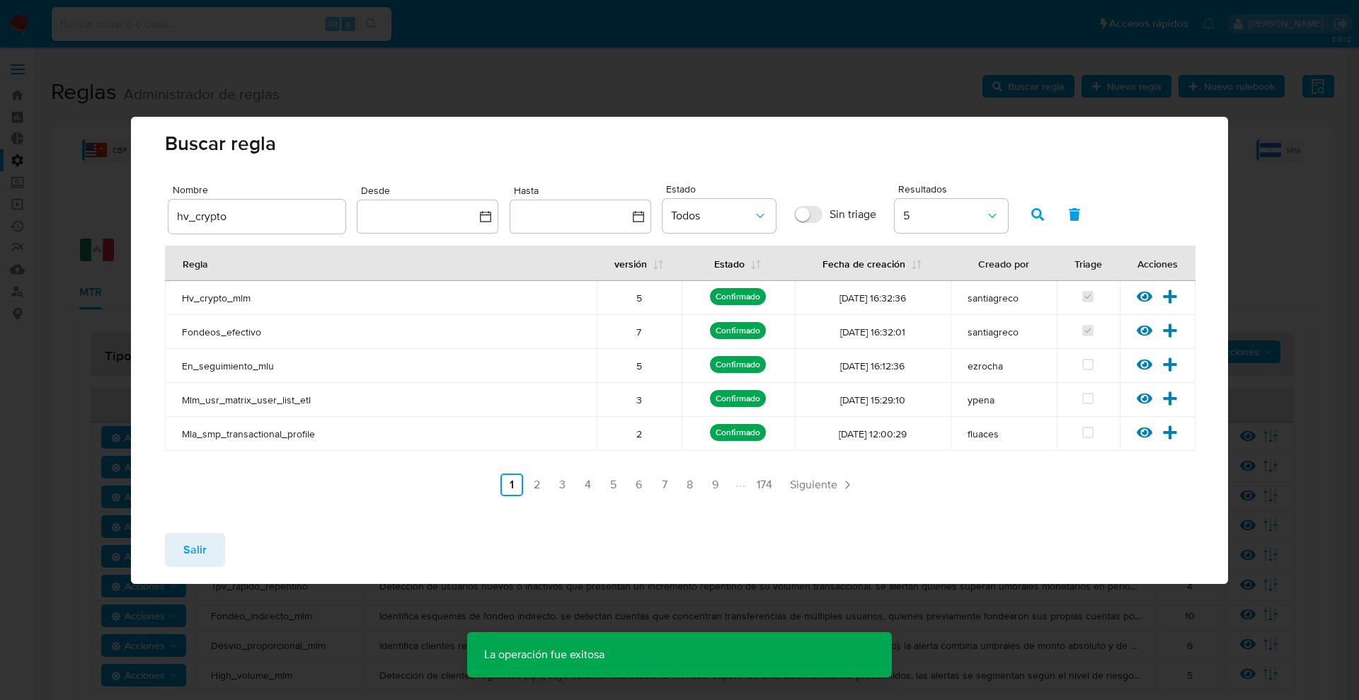
click at [190, 539] on span "Salir" at bounding box center [194, 549] width 23 height 31
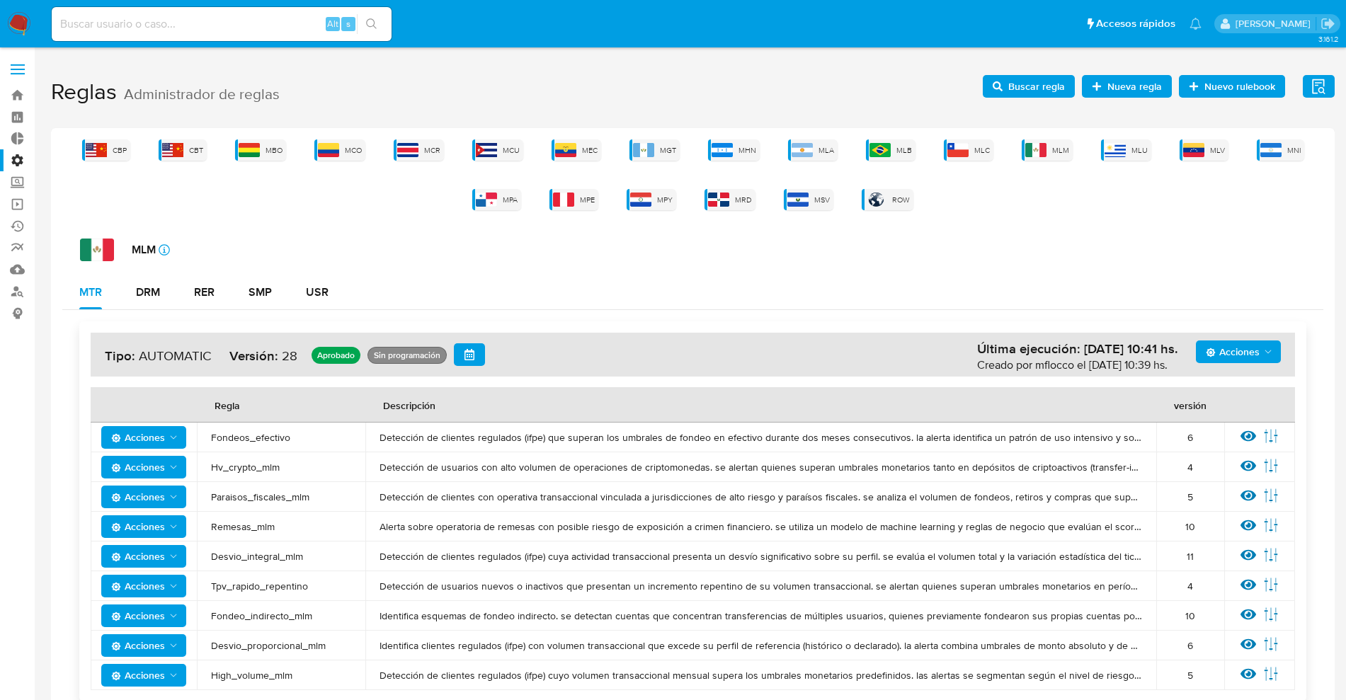
click at [1037, 82] on span "Buscar regla" at bounding box center [1036, 86] width 57 height 23
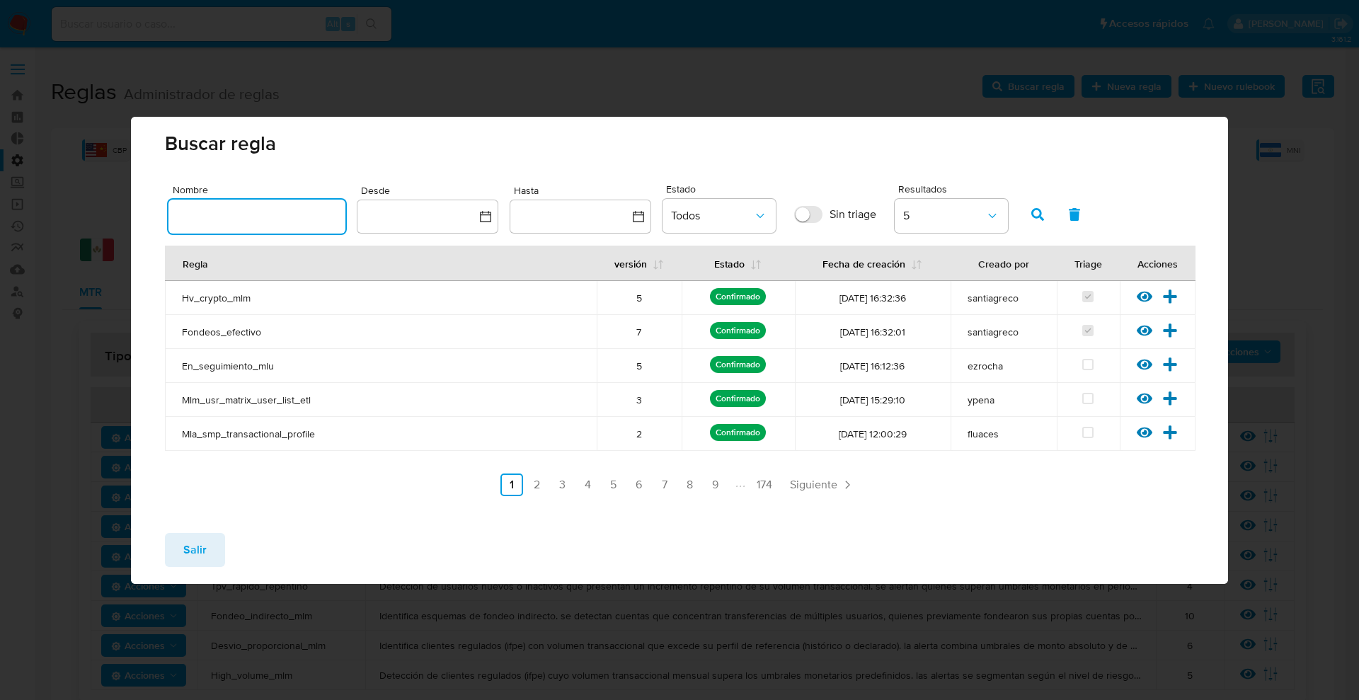
click at [273, 208] on input "text" at bounding box center [256, 216] width 177 height 18
type input "high_volume"
click at [1034, 206] on span "button" at bounding box center [1037, 214] width 13 height 24
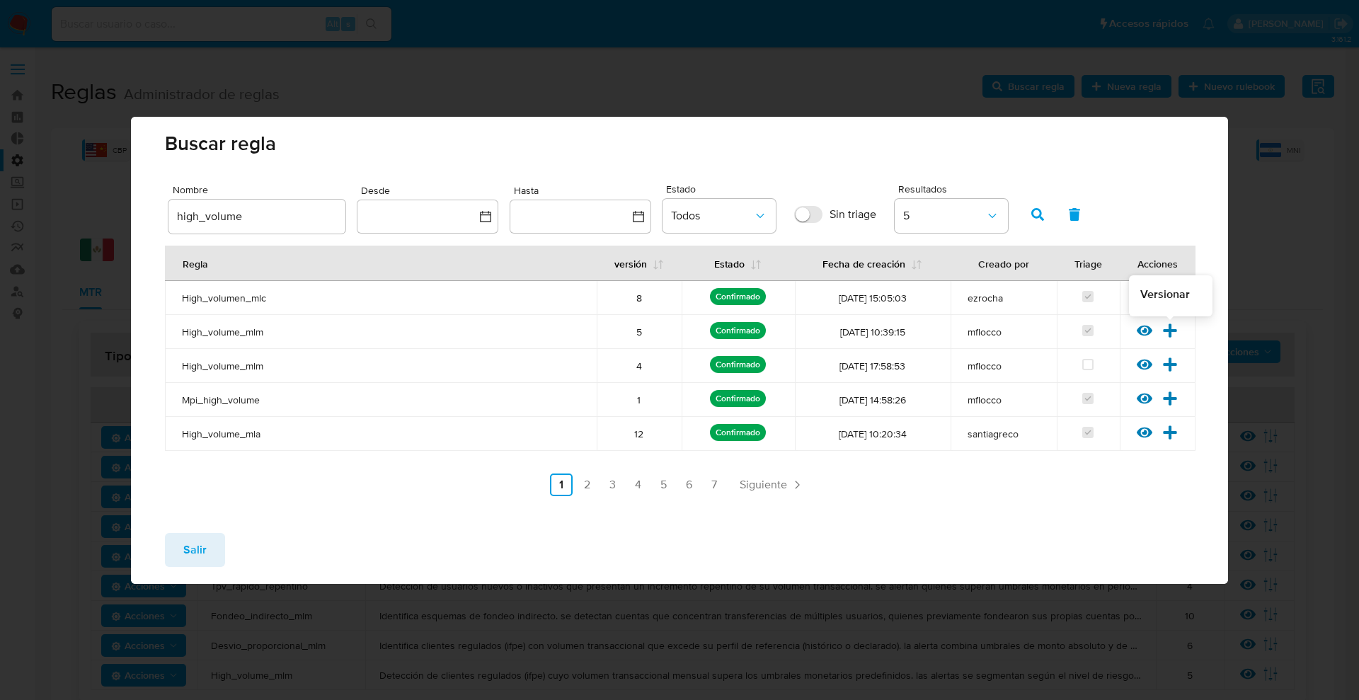
click at [1170, 334] on icon at bounding box center [1170, 330] width 13 height 13
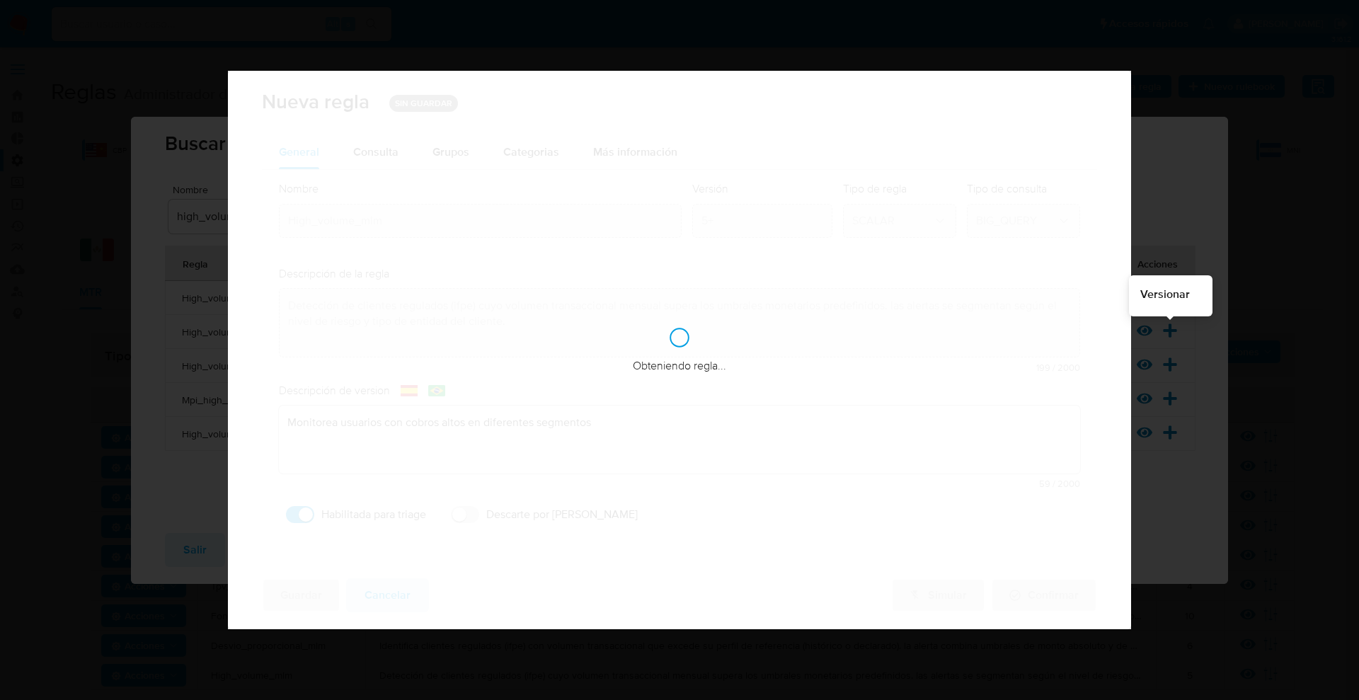
checkbox input "true"
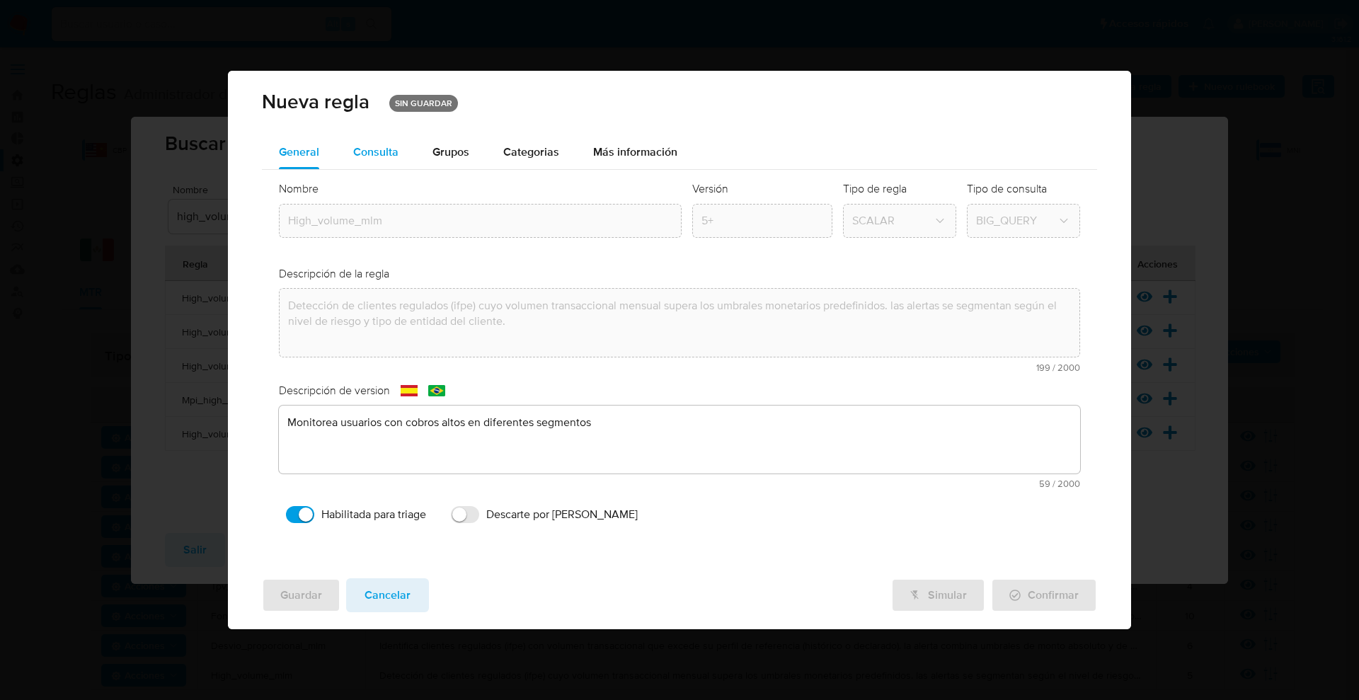
click at [372, 135] on div "Consulta" at bounding box center [375, 152] width 45 height 34
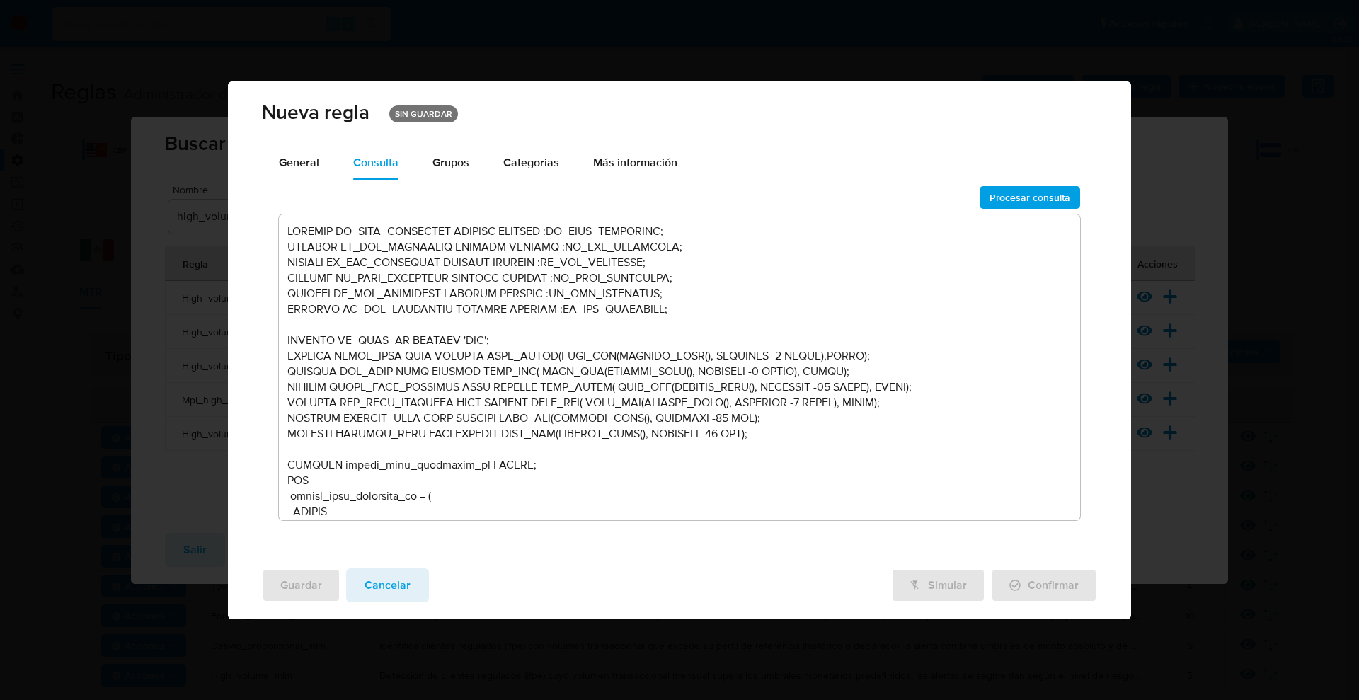
click at [455, 393] on textarea at bounding box center [680, 368] width 802 height 306
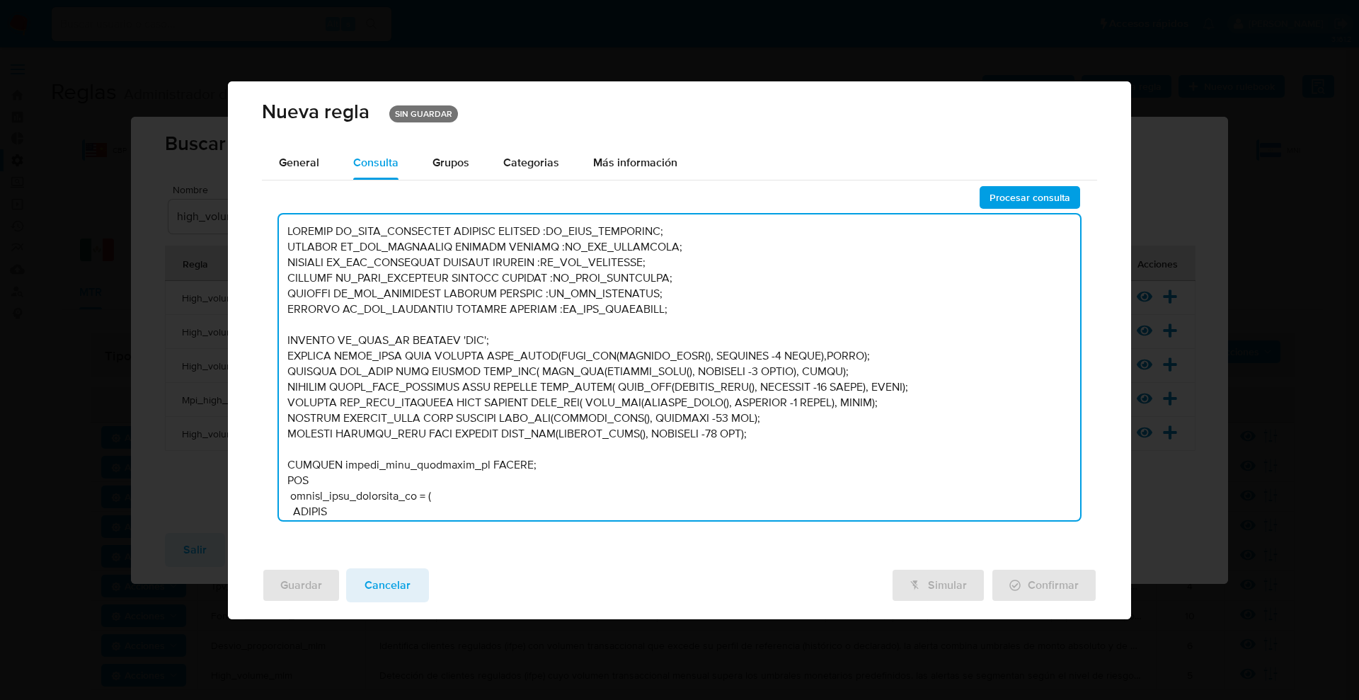
scroll to position [3753, 0]
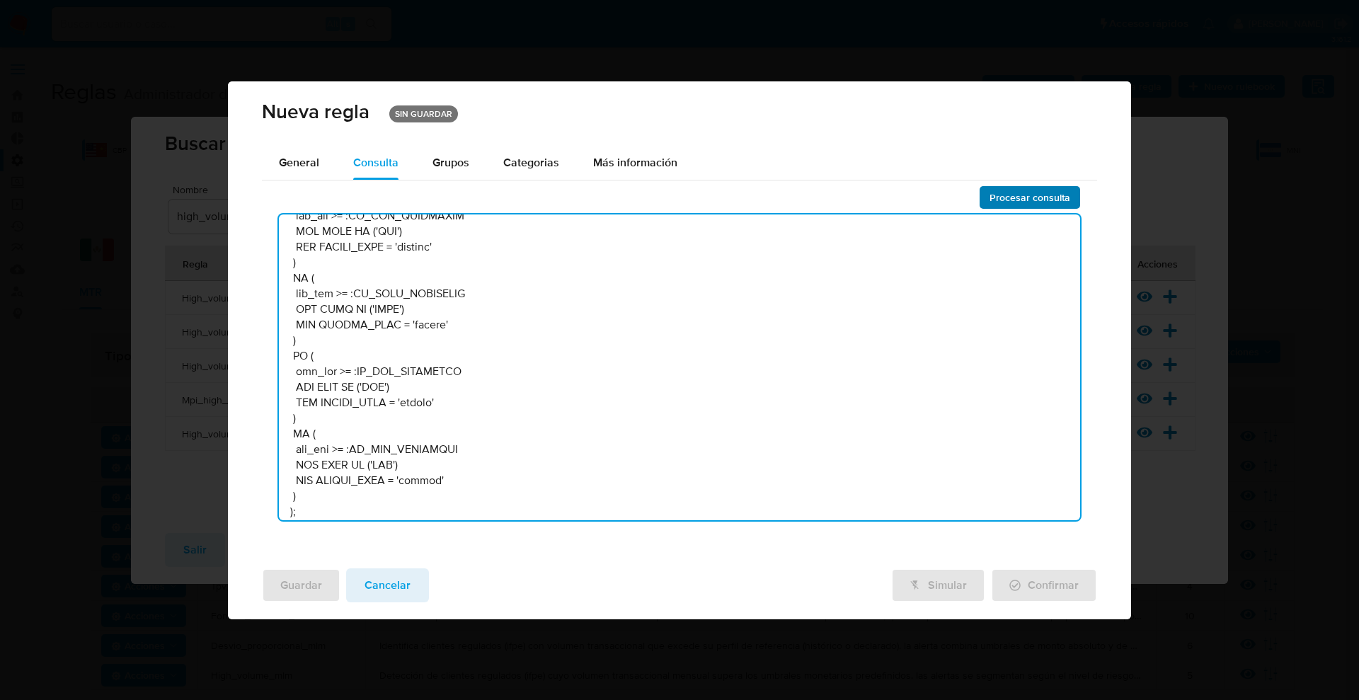
type textarea "DECLARE PF_HIGH_THRESHOLD NUMERIC DEFAULT :PF_HIGH_THRESHOLD; DECLARE PF_MID_TH…"
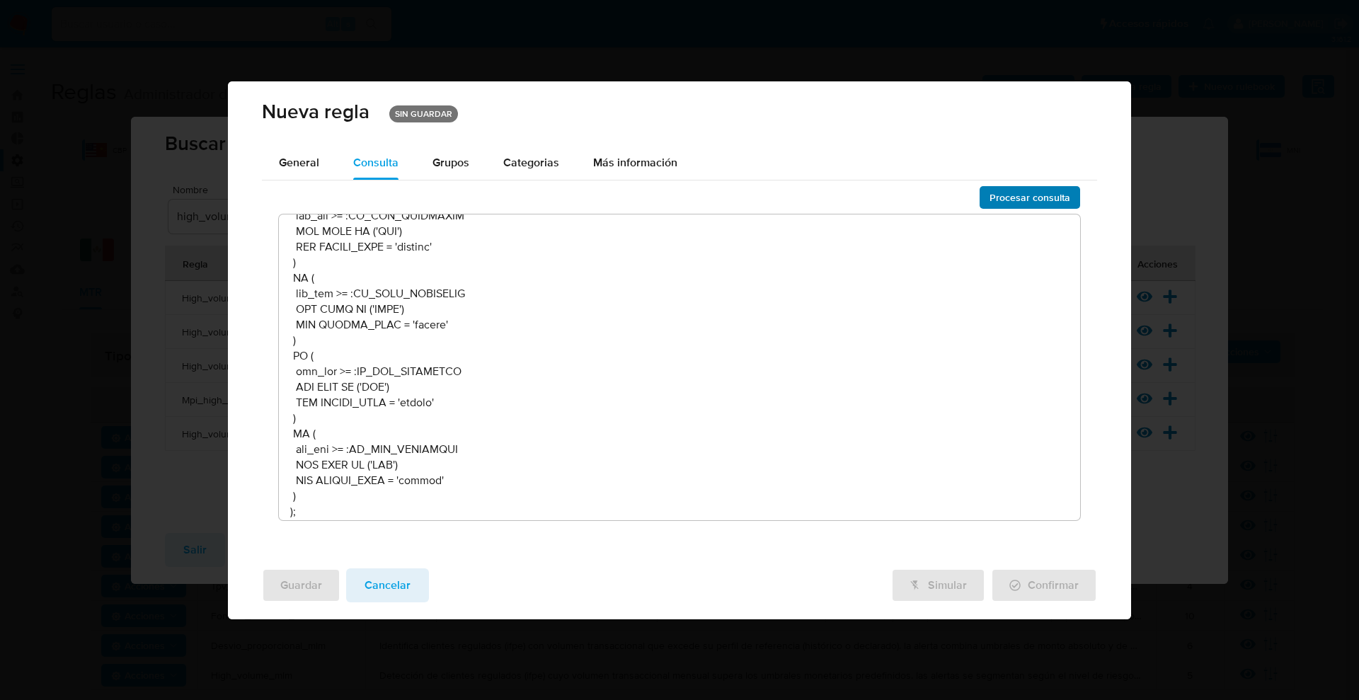
click at [988, 198] on button "Procesar consulta" at bounding box center [1030, 197] width 101 height 23
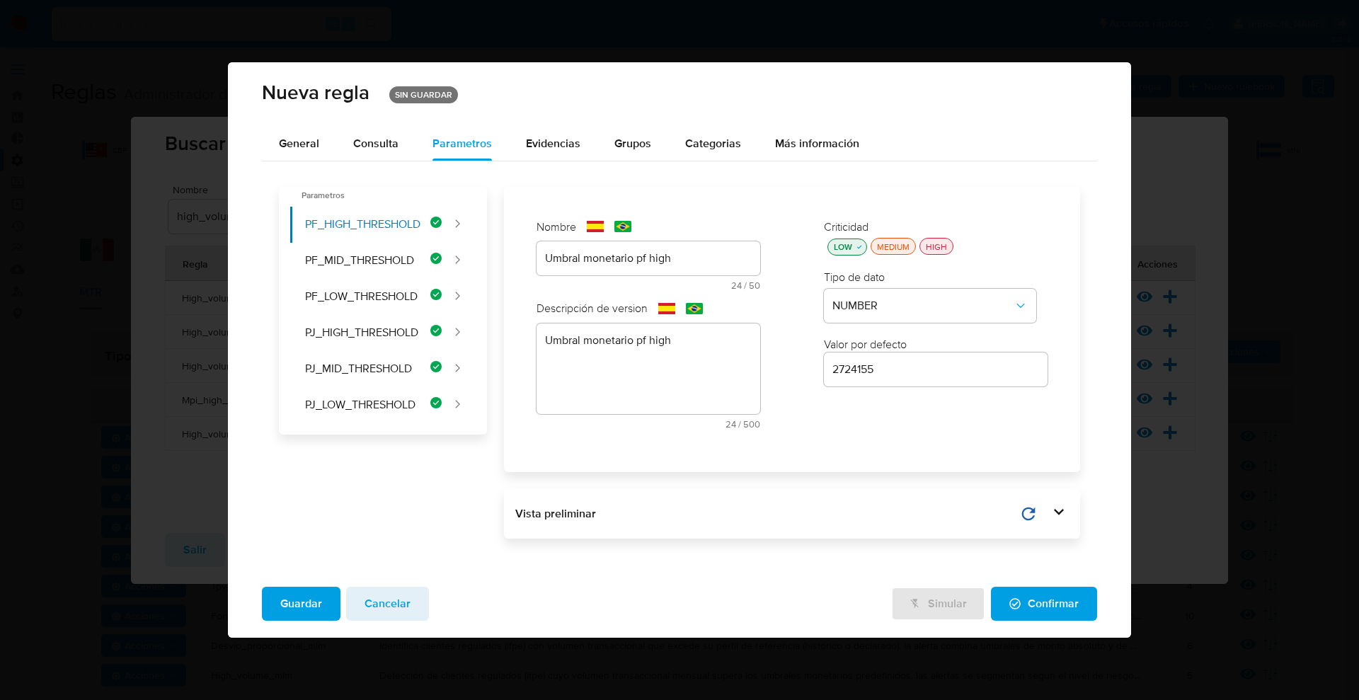
click at [304, 607] on span "Guardar" at bounding box center [301, 603] width 42 height 31
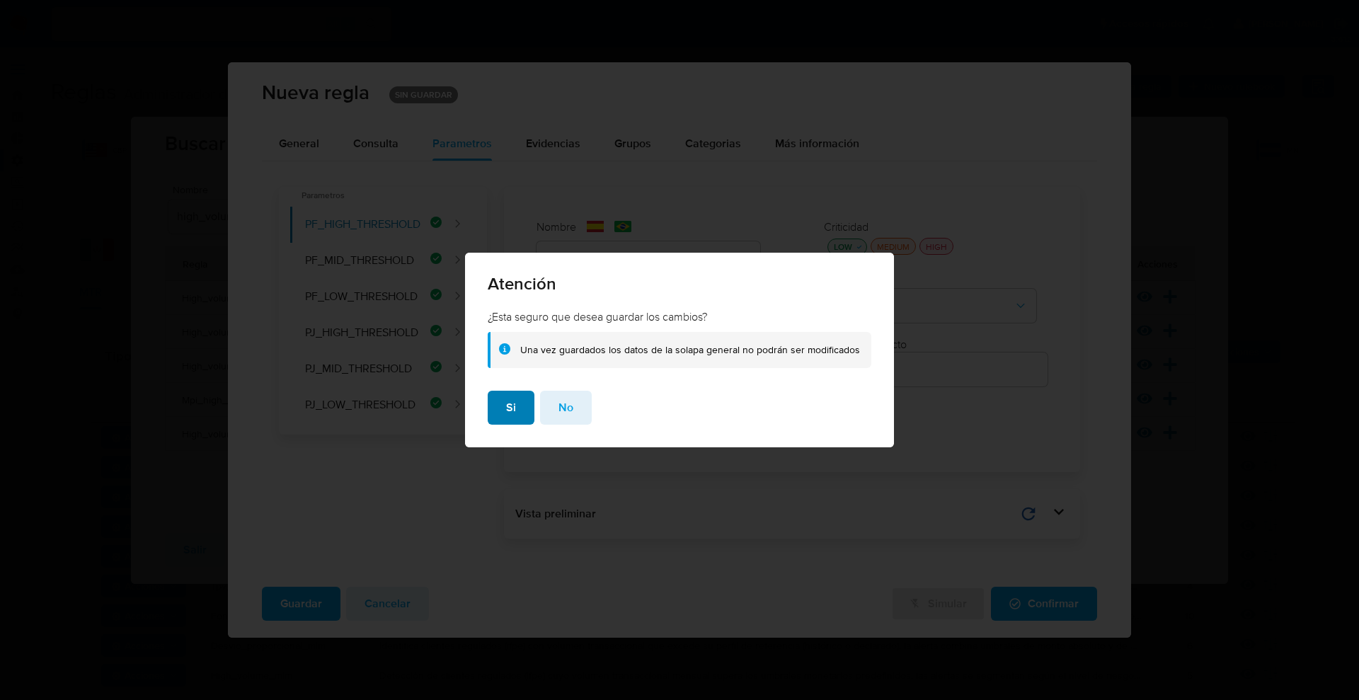
click at [508, 404] on span "Si" at bounding box center [511, 407] width 10 height 31
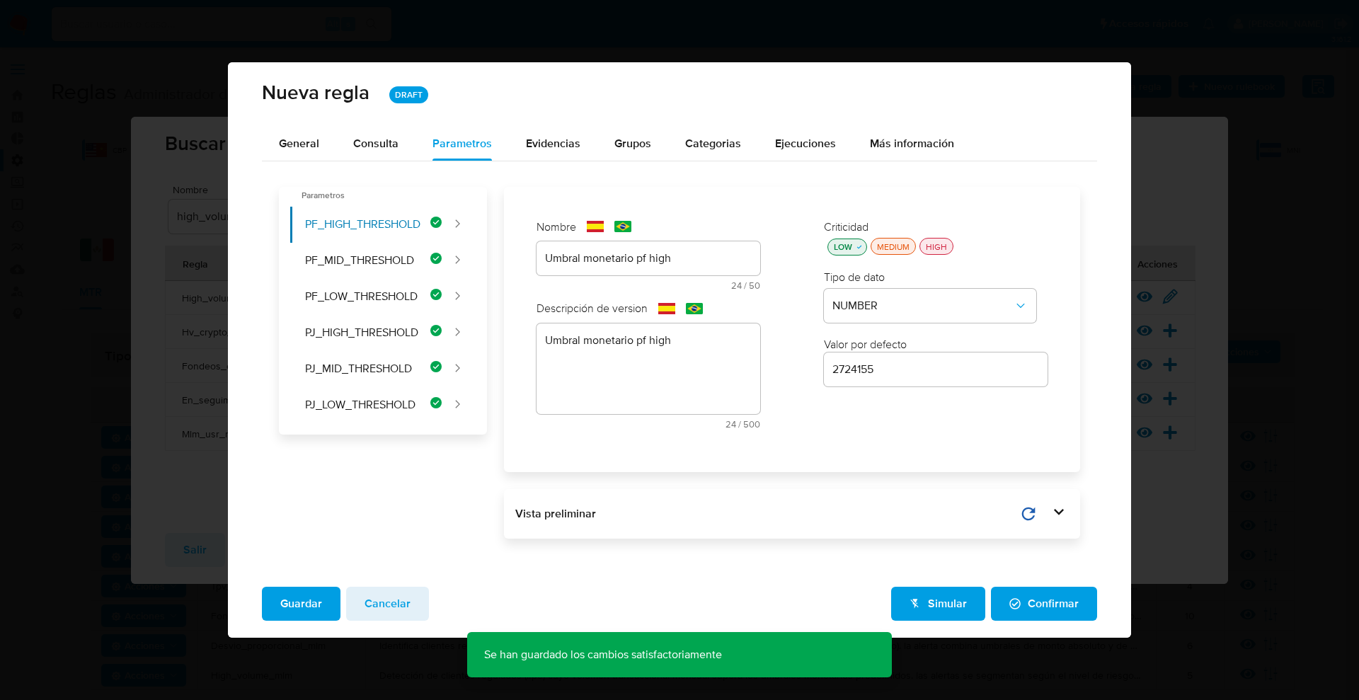
click at [1044, 613] on span "Confirmar" at bounding box center [1043, 603] width 69 height 31
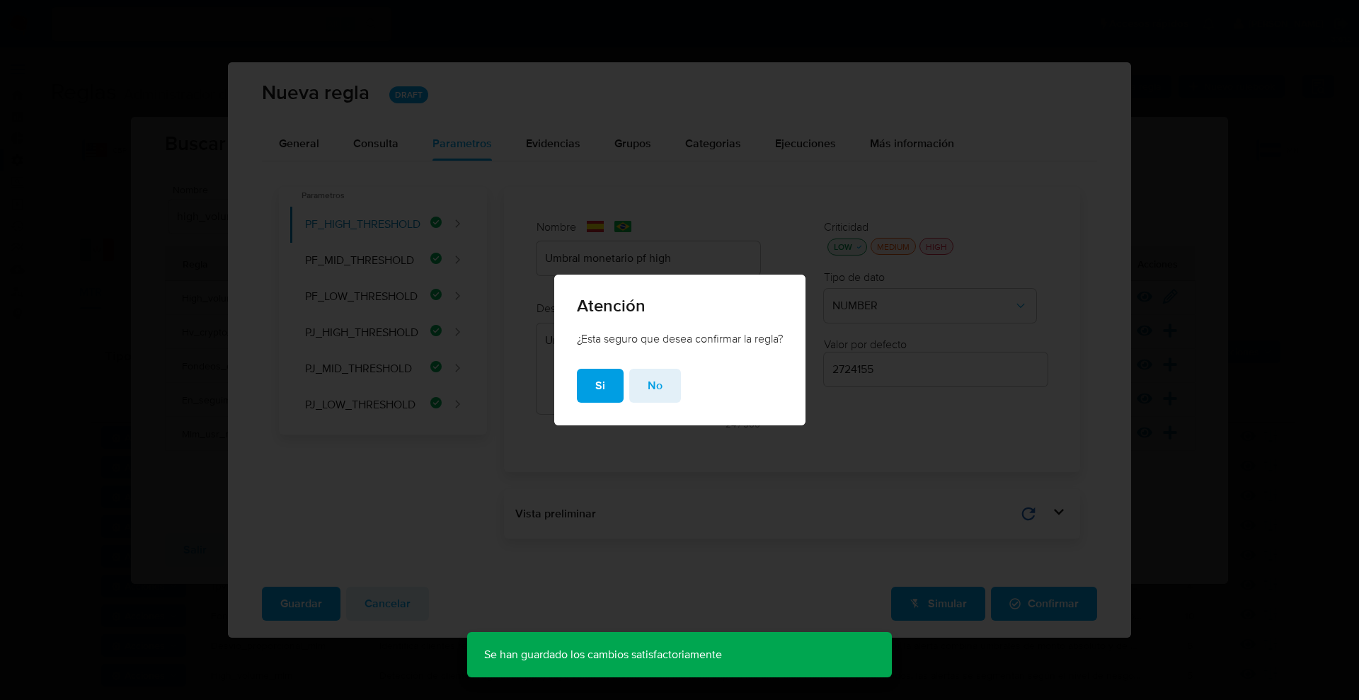
click at [600, 376] on span "Si" at bounding box center [600, 385] width 10 height 31
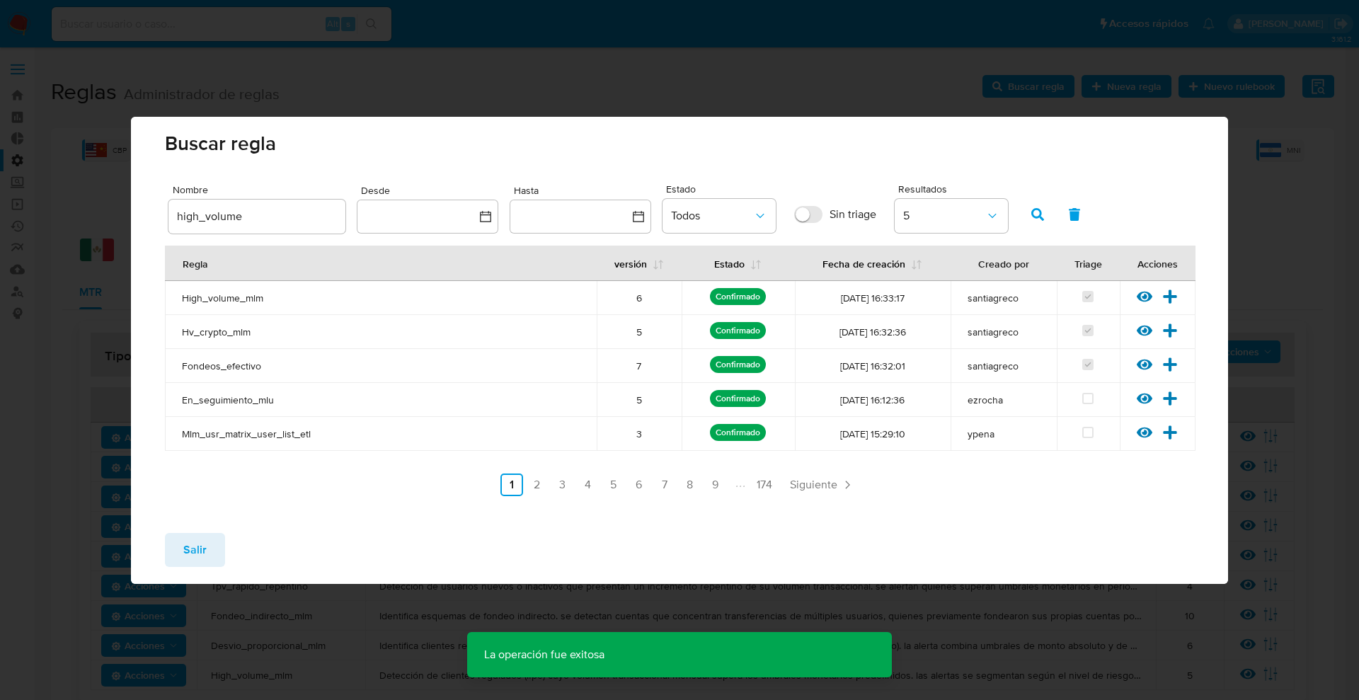
drag, startPoint x: 632, startPoint y: 293, endPoint x: 648, endPoint y: 315, distance: 26.9
click at [646, 306] on td "6" at bounding box center [639, 298] width 85 height 34
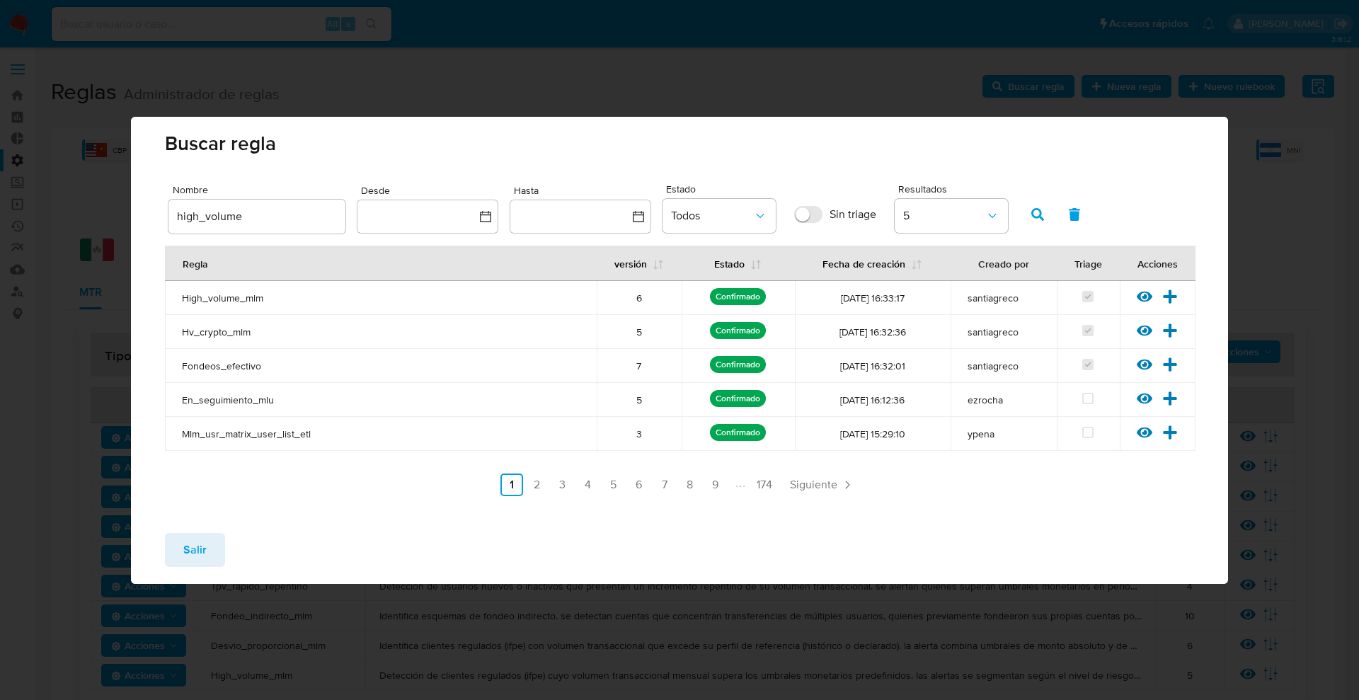
drag, startPoint x: 639, startPoint y: 326, endPoint x: 636, endPoint y: 356, distance: 30.5
click at [648, 339] on td "5" at bounding box center [639, 332] width 85 height 34
drag, startPoint x: 636, startPoint y: 358, endPoint x: 648, endPoint y: 366, distance: 13.7
click at [648, 365] on div "7" at bounding box center [639, 366] width 68 height 13
